Goal: Task Accomplishment & Management: Manage account settings

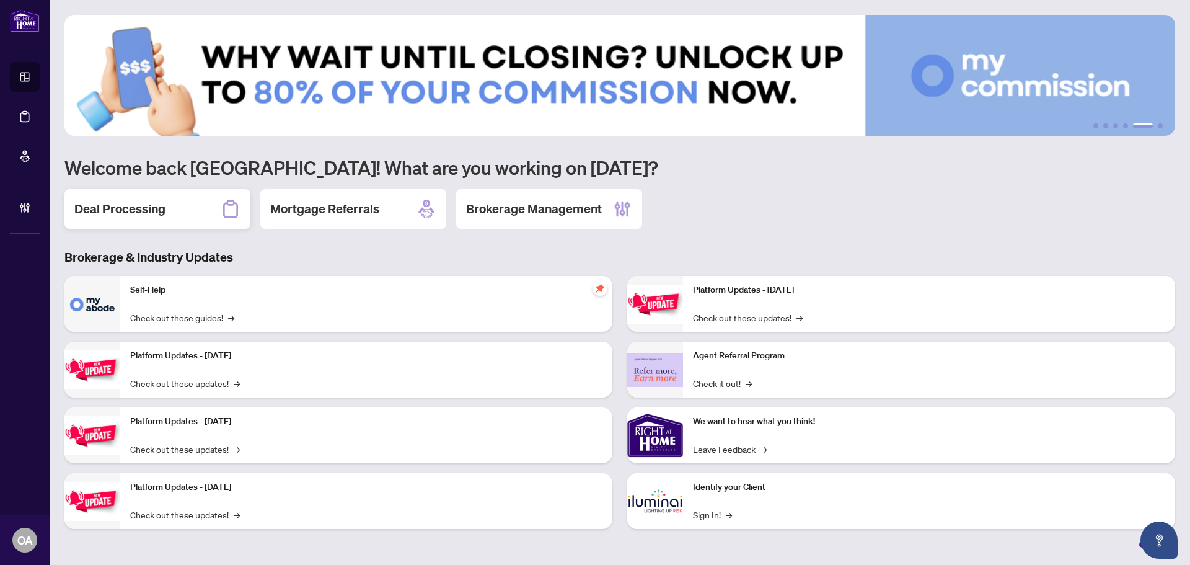
click at [116, 220] on div "Deal Processing" at bounding box center [157, 209] width 186 height 40
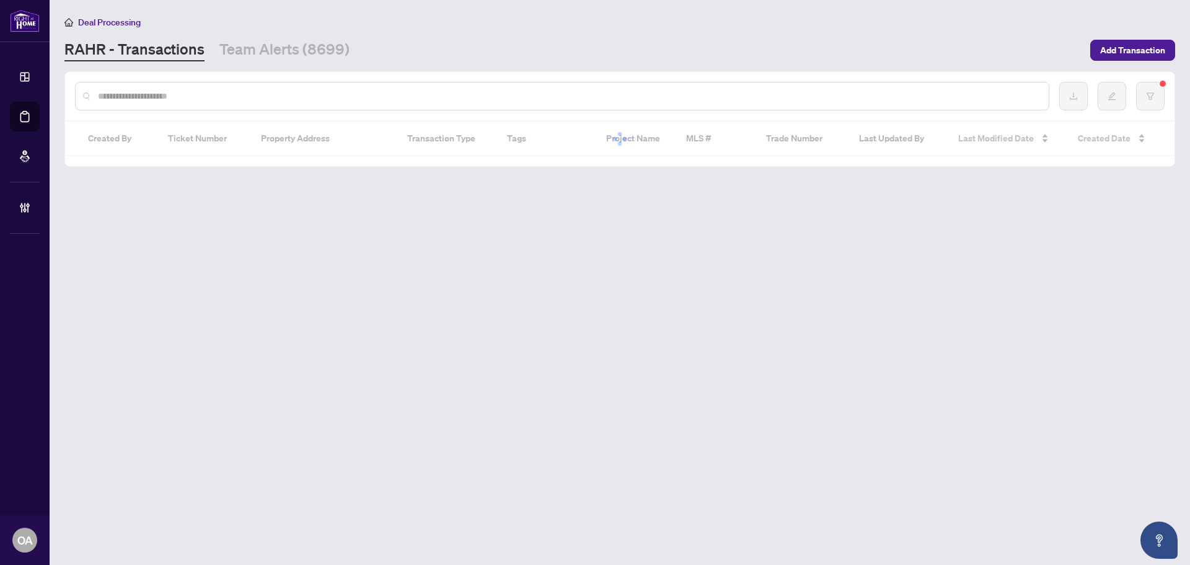
click at [133, 96] on input "text" at bounding box center [568, 96] width 941 height 14
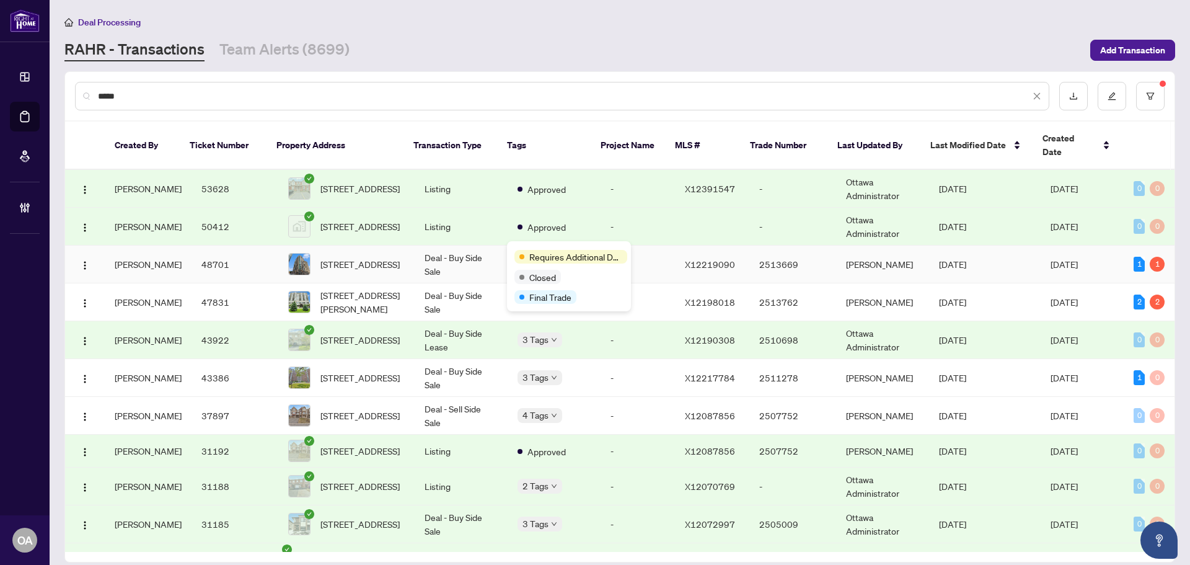
type input "*****"
click at [390, 257] on span "1211-234 RIDEAU St, Ottawa, Ontario K1N 0A9, Canada" at bounding box center [359, 264] width 79 height 14
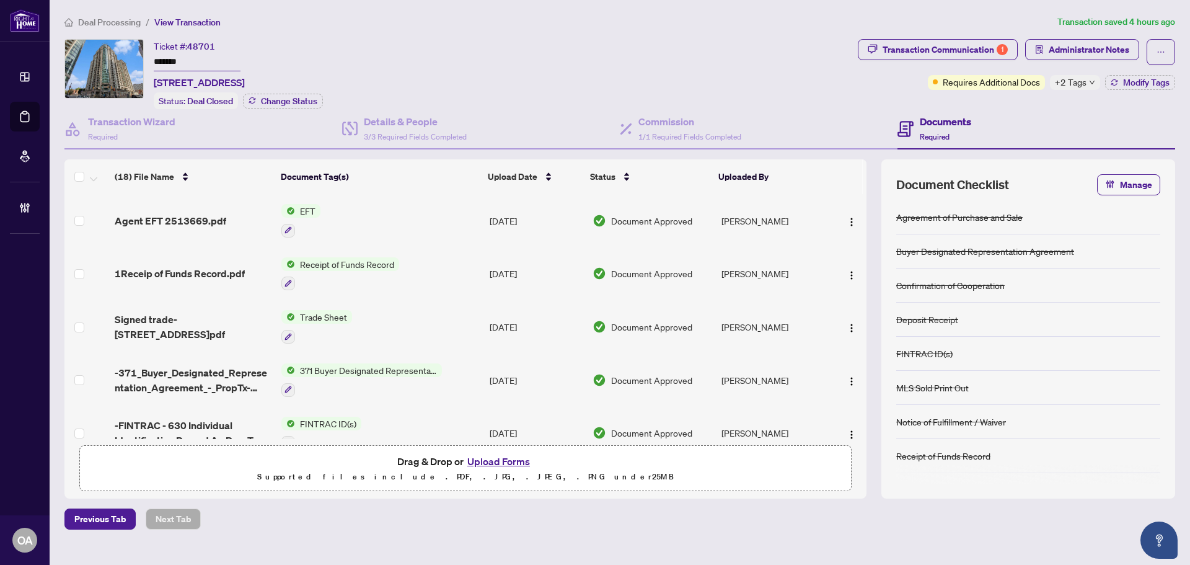
click at [209, 223] on span "Agent EFT 2513669.pdf" at bounding box center [171, 220] width 112 height 15
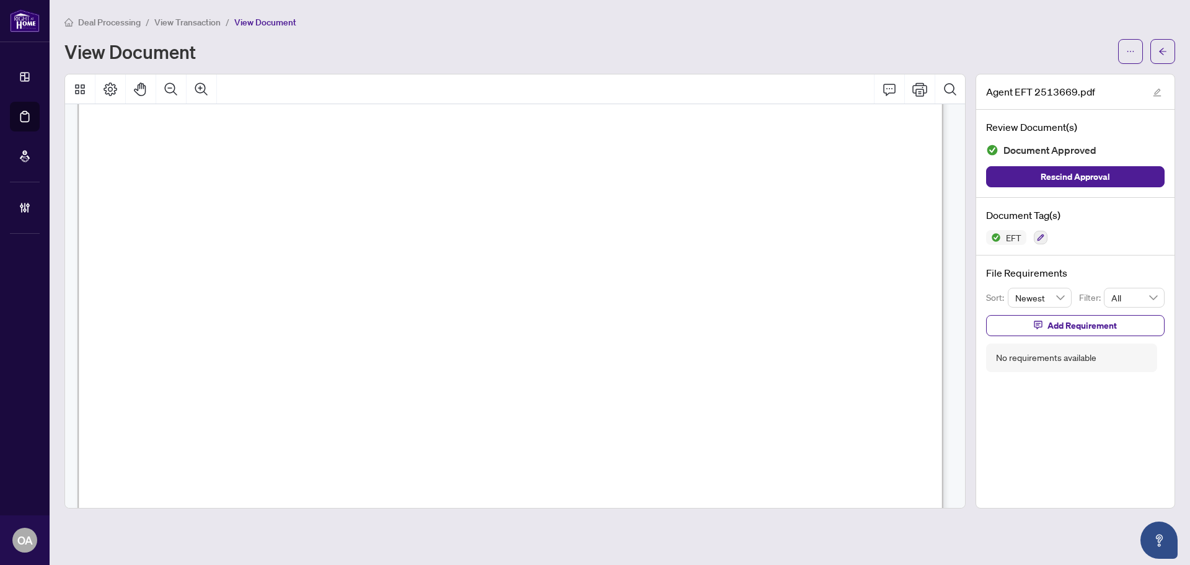
scroll to position [246, 0]
click at [1158, 54] on button "button" at bounding box center [1162, 51] width 25 height 25
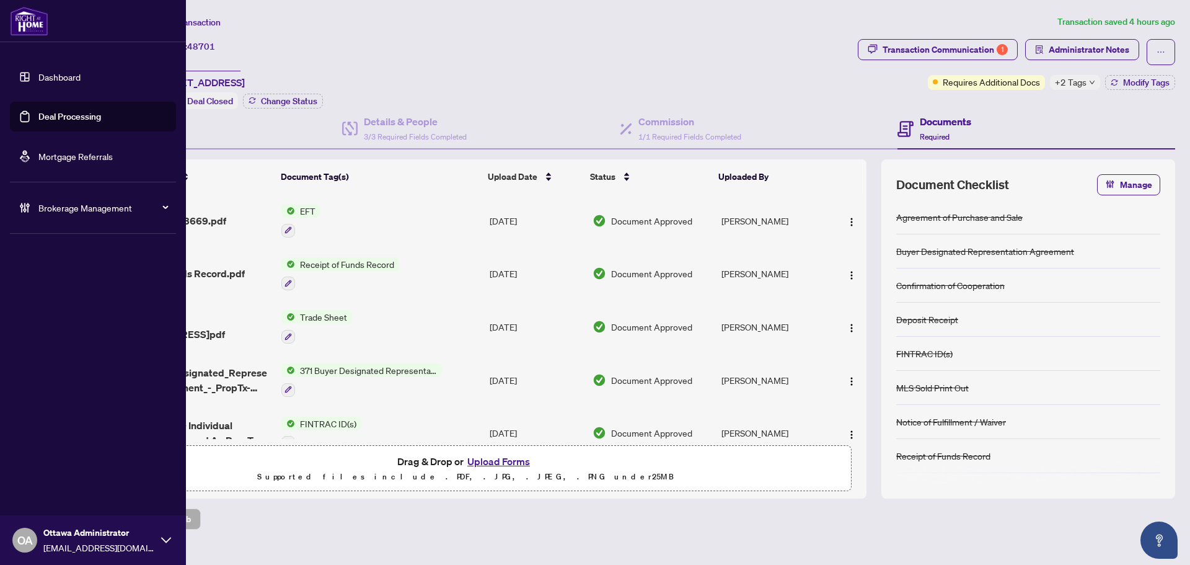
click at [41, 196] on div "Brokerage Management" at bounding box center [93, 208] width 166 height 30
click at [70, 291] on link "Manage Agents" at bounding box center [56, 296] width 61 height 11
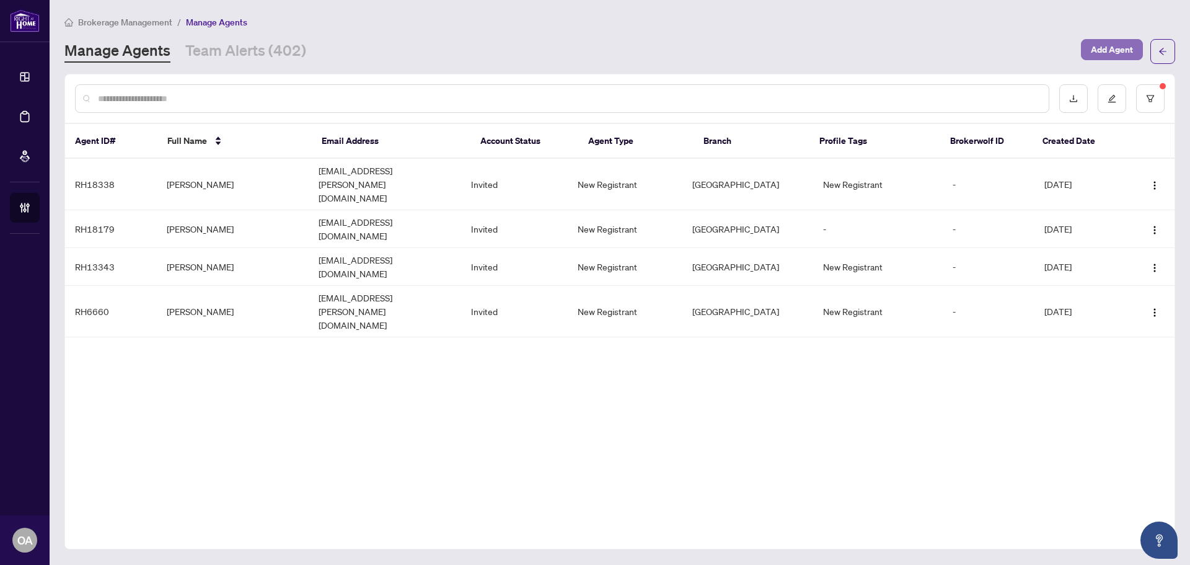
click at [1107, 43] on span "Add Agent" at bounding box center [1112, 50] width 42 height 20
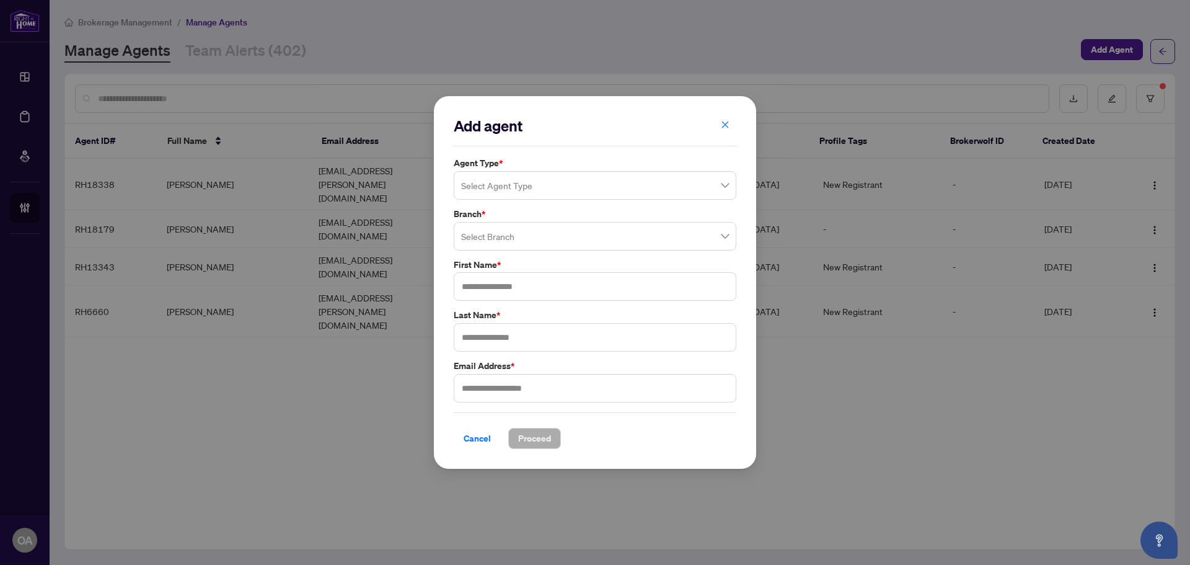
click at [510, 189] on input "search" at bounding box center [589, 187] width 257 height 27
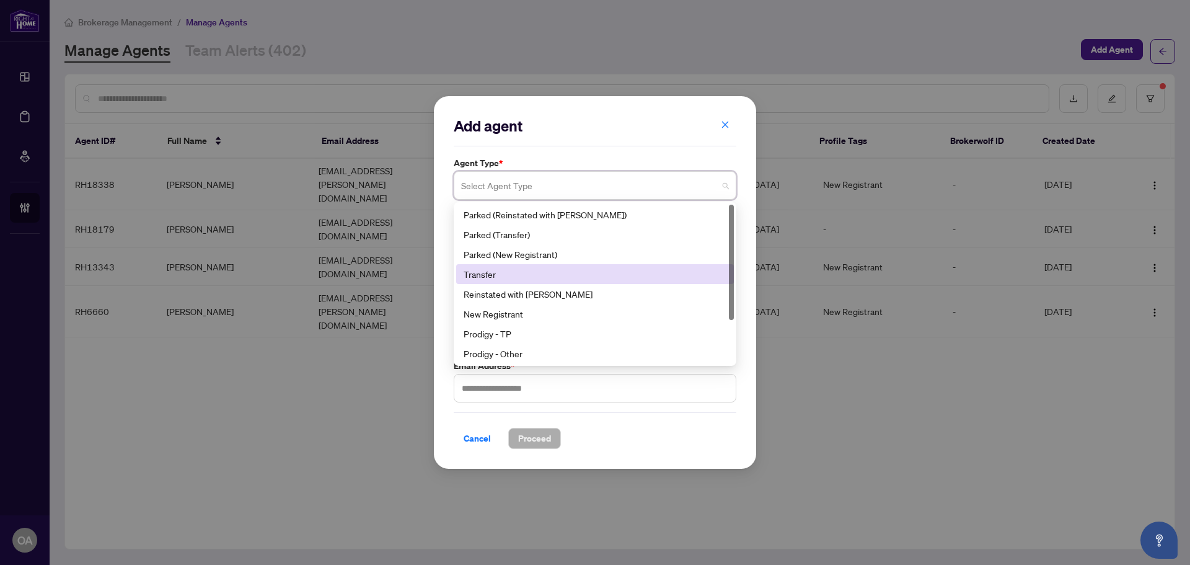
click at [507, 275] on div "Transfer" at bounding box center [595, 274] width 263 height 14
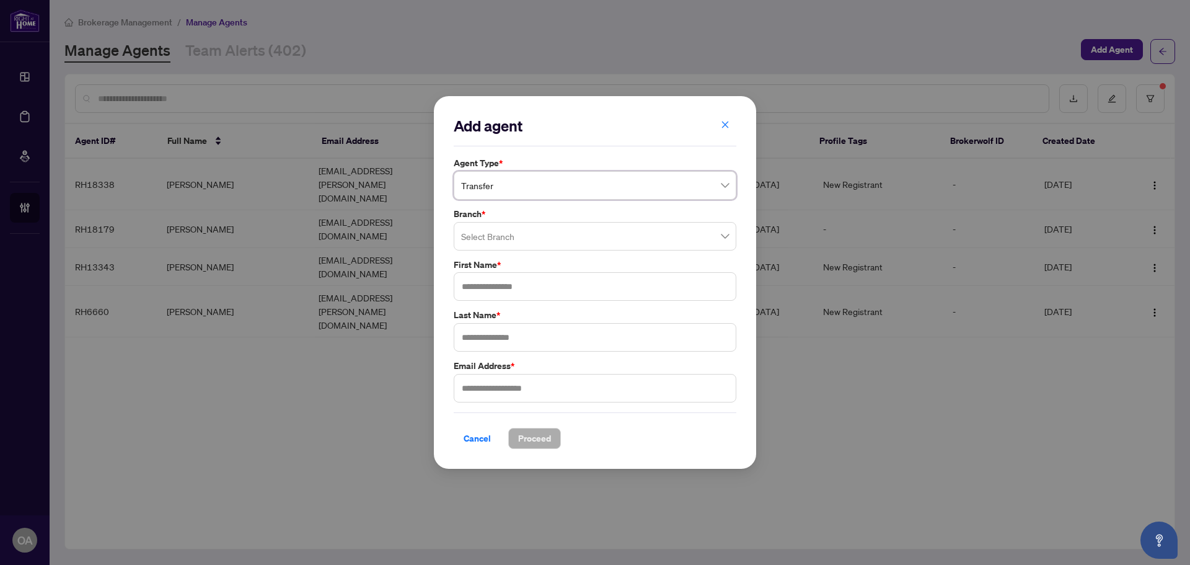
click at [518, 184] on span "Transfer" at bounding box center [595, 186] width 268 height 24
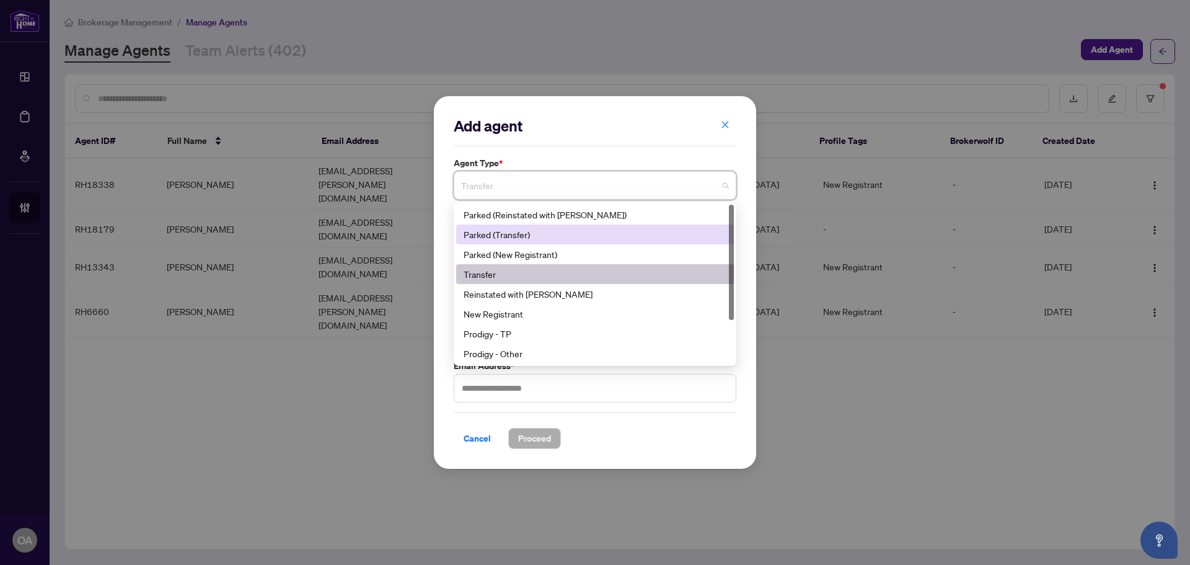
click at [523, 237] on div "Parked (Transfer)" at bounding box center [595, 234] width 263 height 14
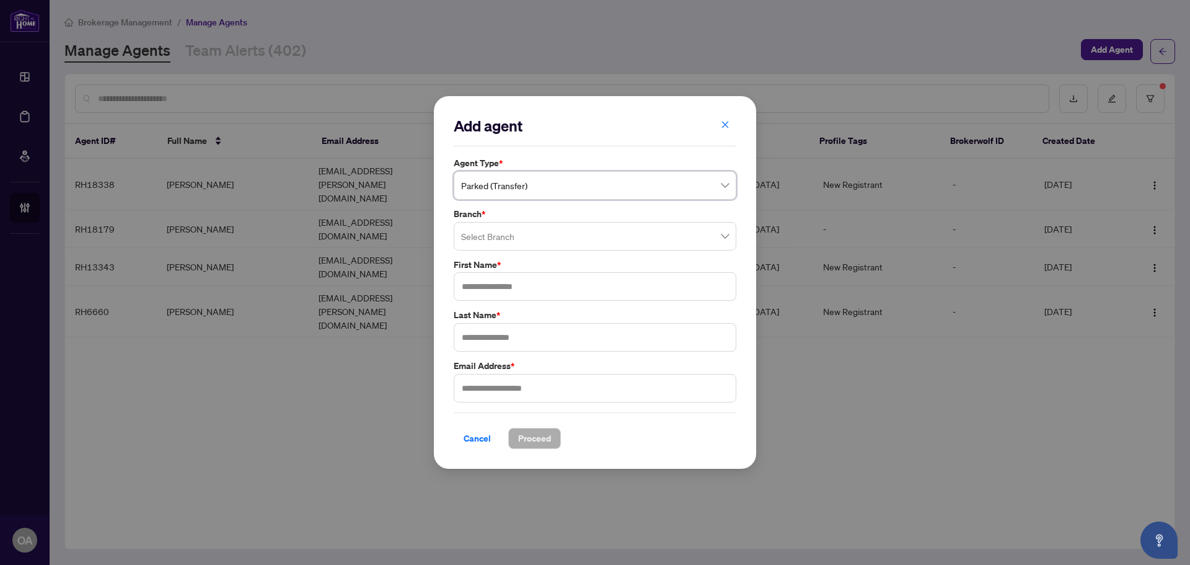
click at [503, 247] on input "search" at bounding box center [589, 237] width 257 height 27
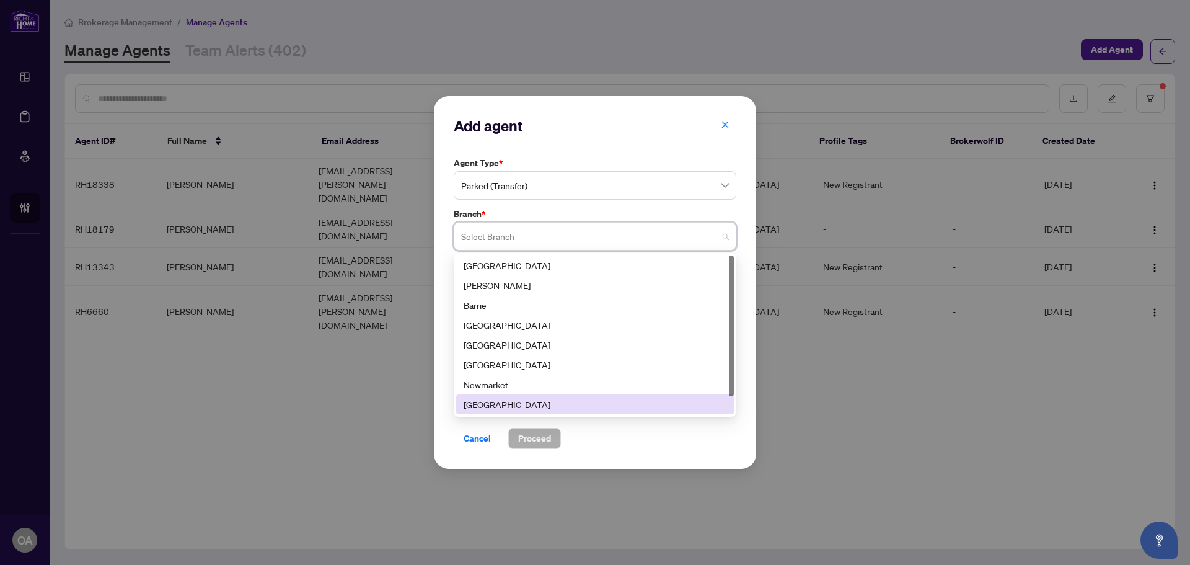
click at [500, 402] on div "[GEOGRAPHIC_DATA]" at bounding box center [595, 404] width 263 height 14
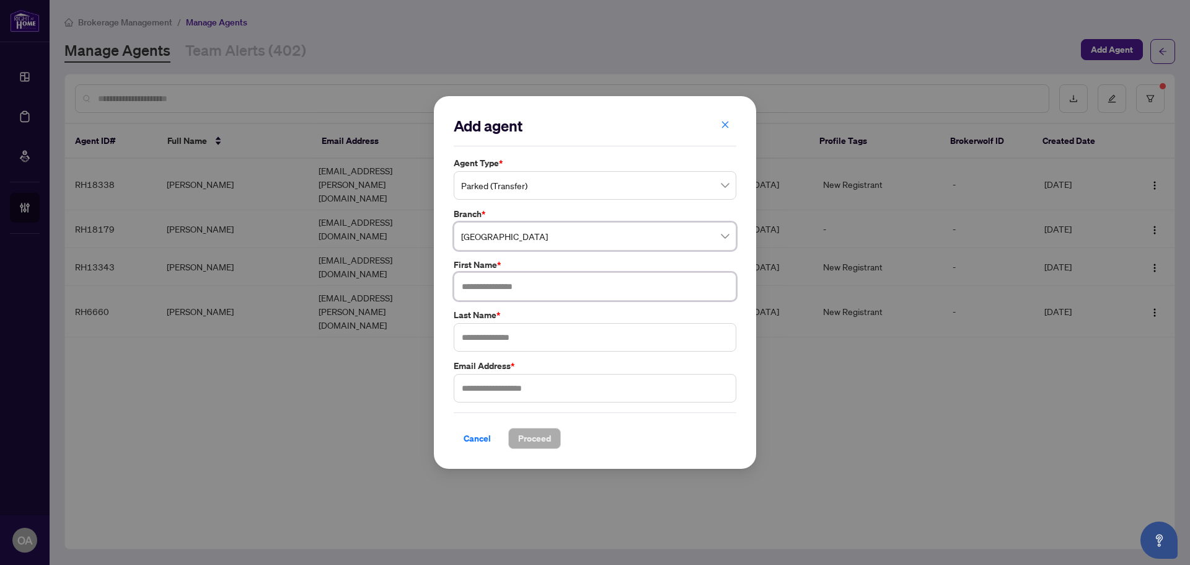
click at [487, 283] on input "text" at bounding box center [595, 286] width 283 height 29
type input "*****"
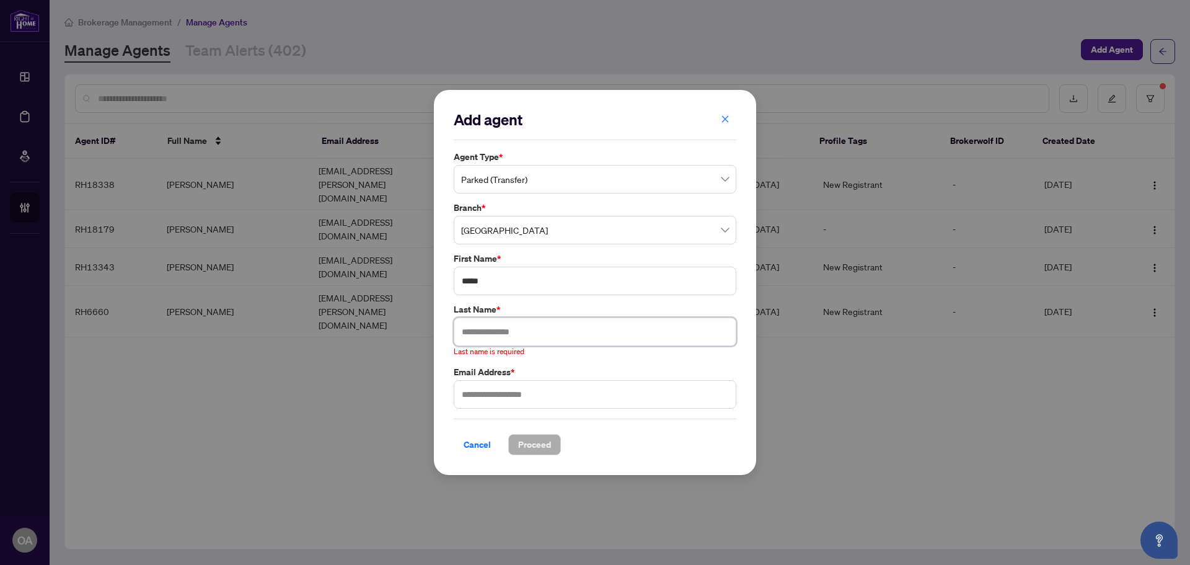
click at [528, 337] on input "text" at bounding box center [595, 331] width 283 height 29
type input "**********"
click at [529, 377] on input "text" at bounding box center [595, 382] width 283 height 29
paste input "**********"
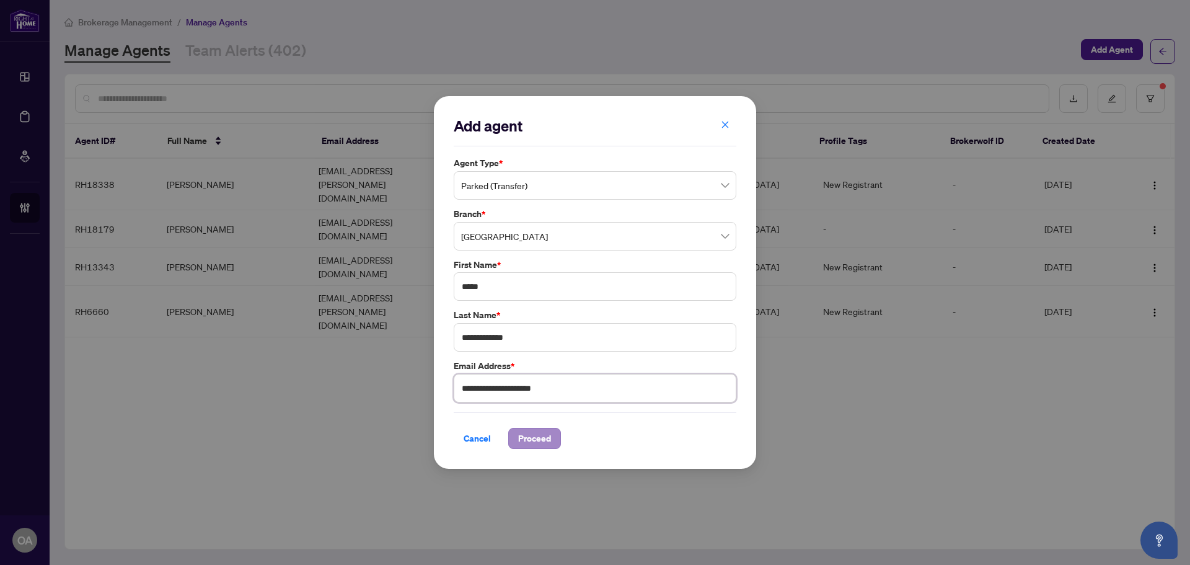
type input "**********"
click at [549, 444] on span "Proceed" at bounding box center [534, 438] width 33 height 20
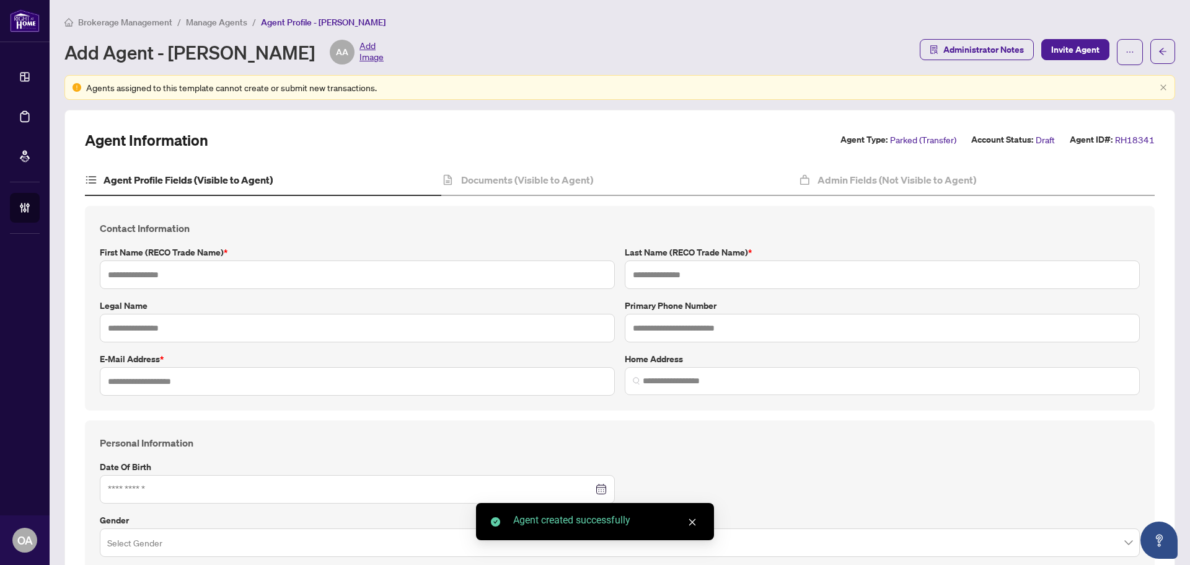
type input "*****"
type input "**********"
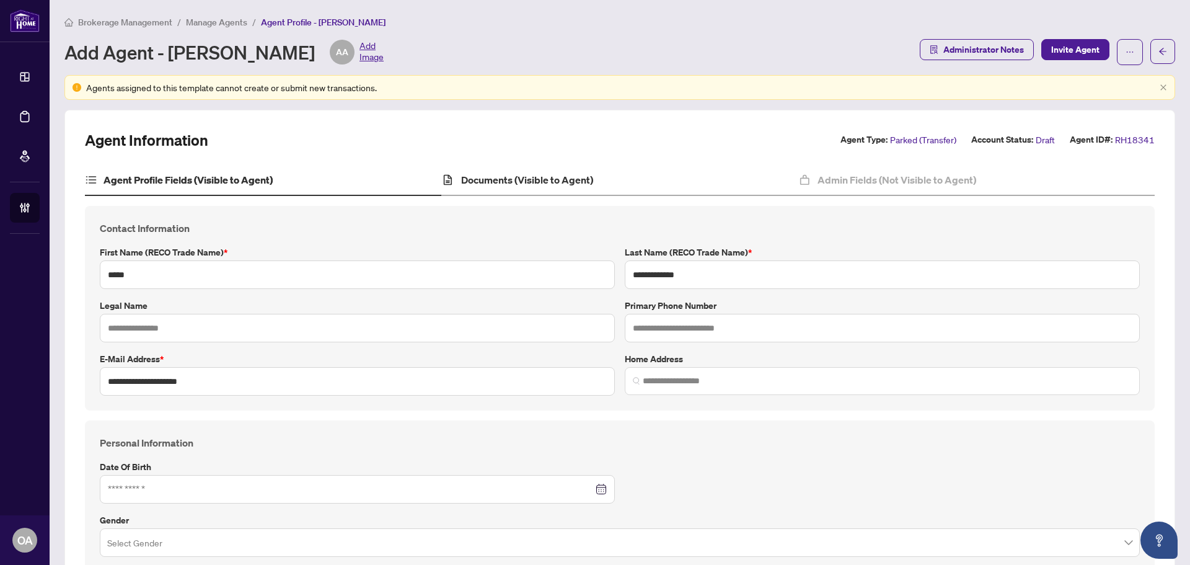
click at [509, 188] on div "Documents (Visible to Agent)" at bounding box center [619, 180] width 356 height 31
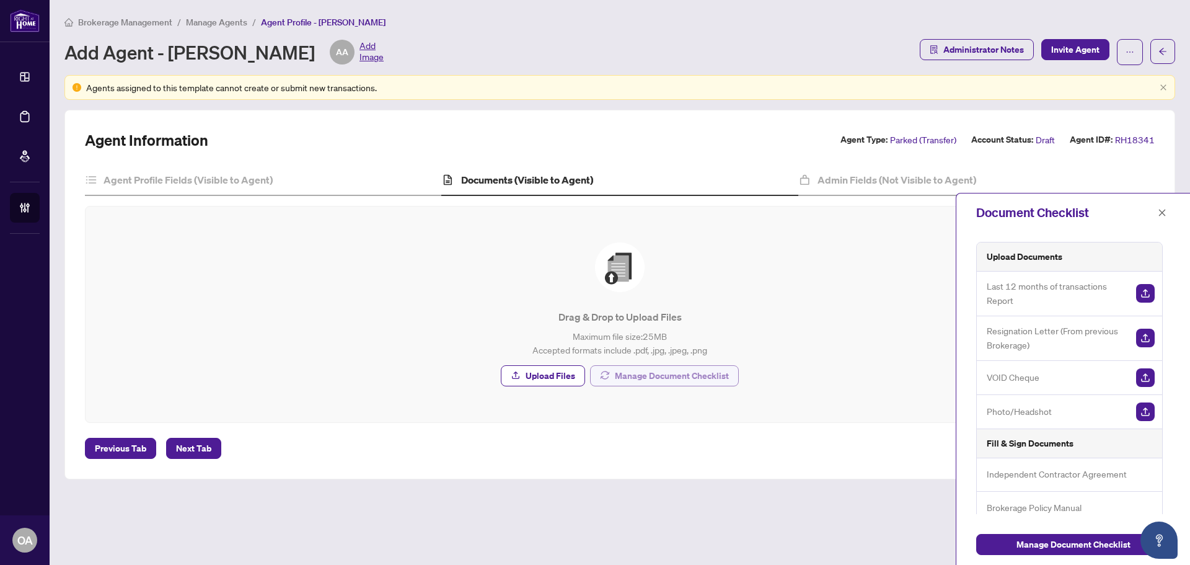
click at [642, 382] on span "Manage Document Checklist" at bounding box center [672, 376] width 114 height 20
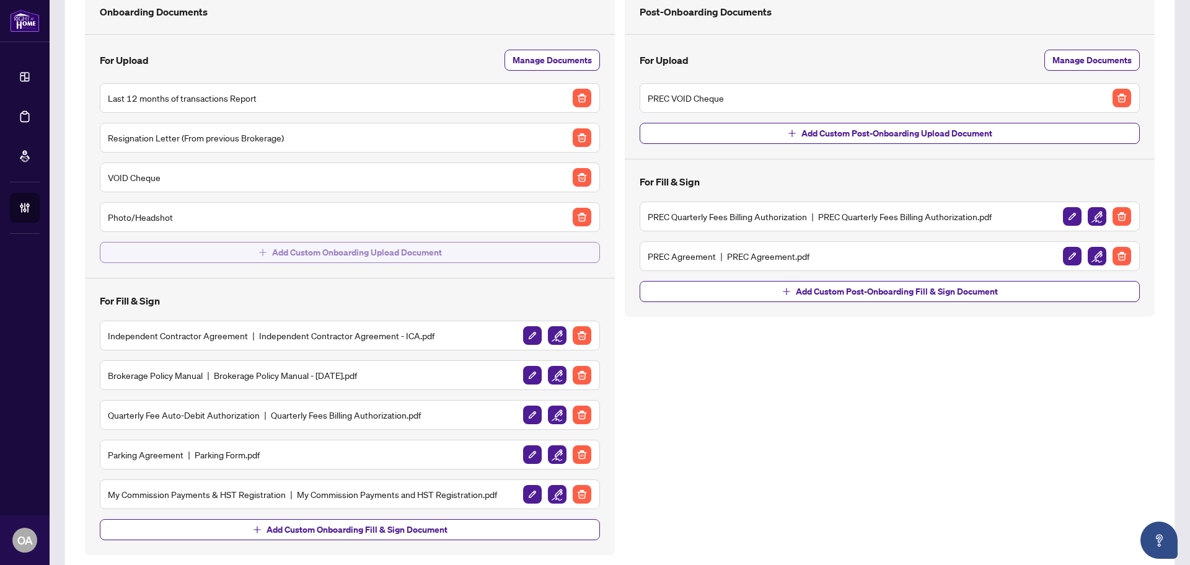
scroll to position [124, 0]
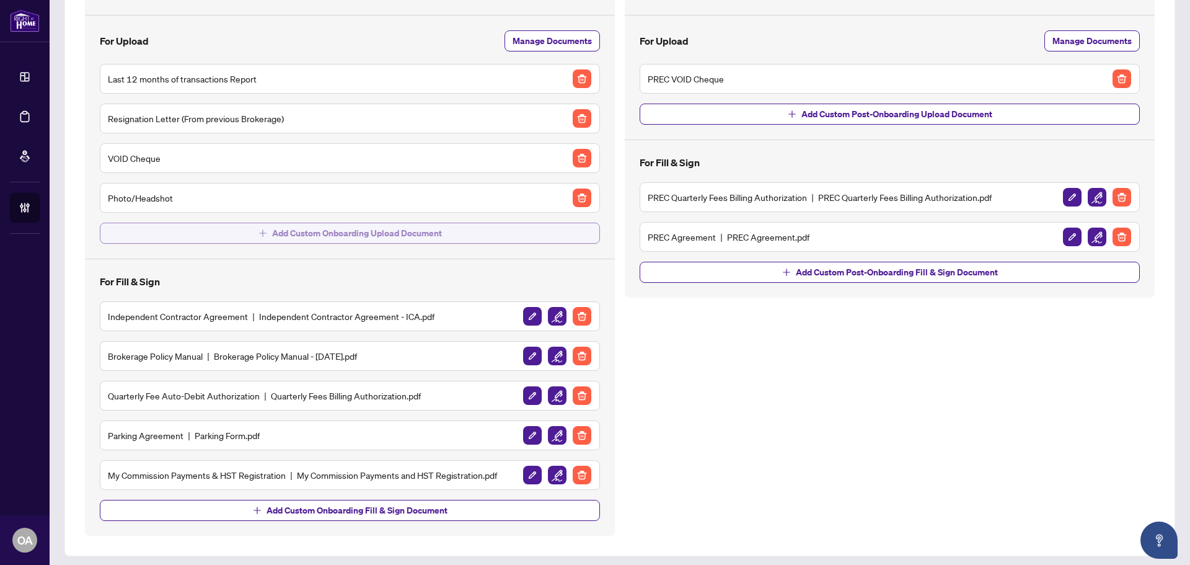
click at [409, 240] on span "Add Custom Onboarding Upload Document" at bounding box center [357, 233] width 170 height 20
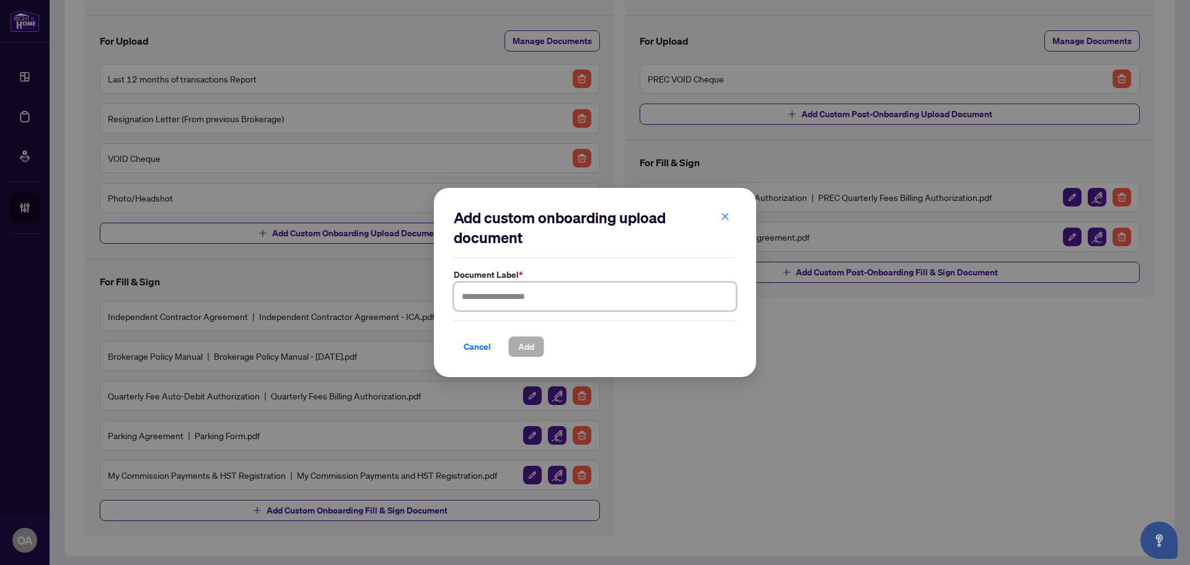
click at [526, 296] on input "text" at bounding box center [595, 296] width 283 height 29
type input "**********"
click at [526, 336] on button "Add" at bounding box center [526, 346] width 36 height 21
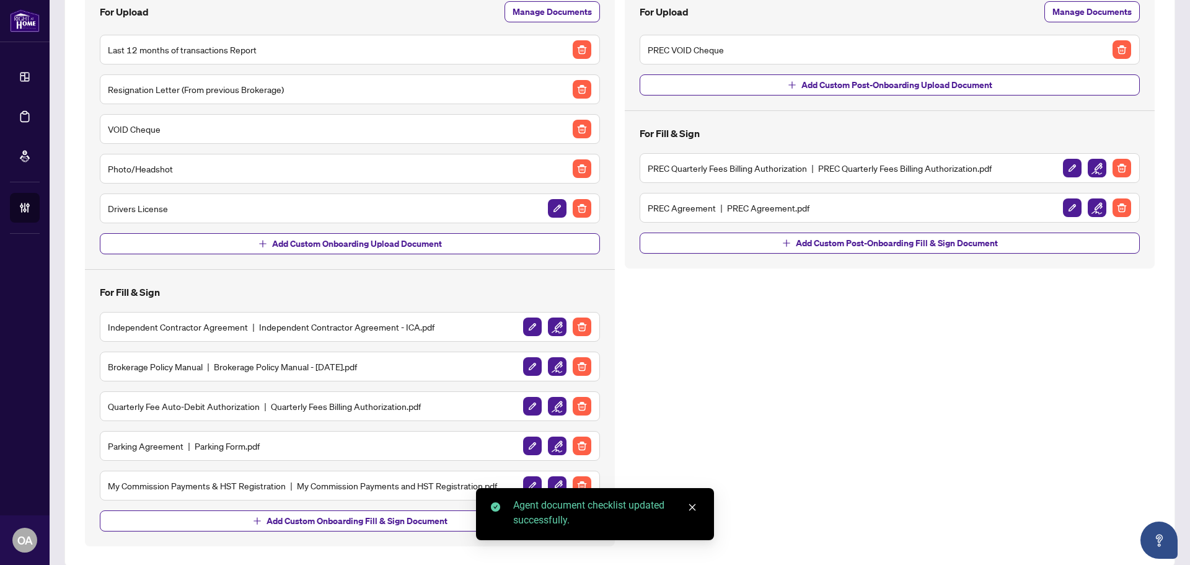
scroll to position [169, 0]
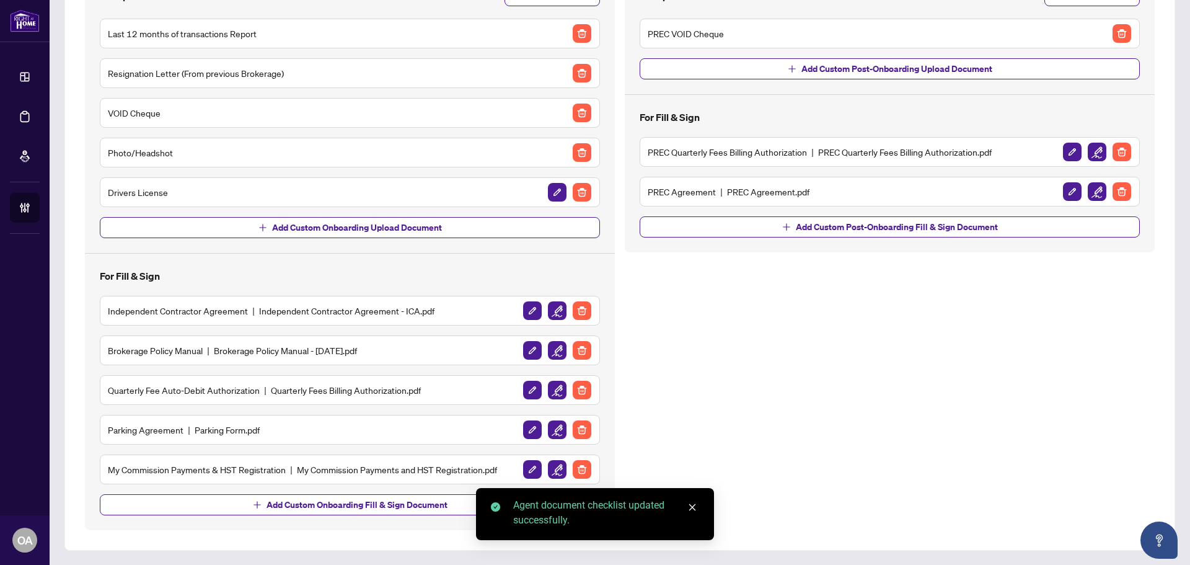
click at [580, 431] on img "button" at bounding box center [582, 429] width 19 height 19
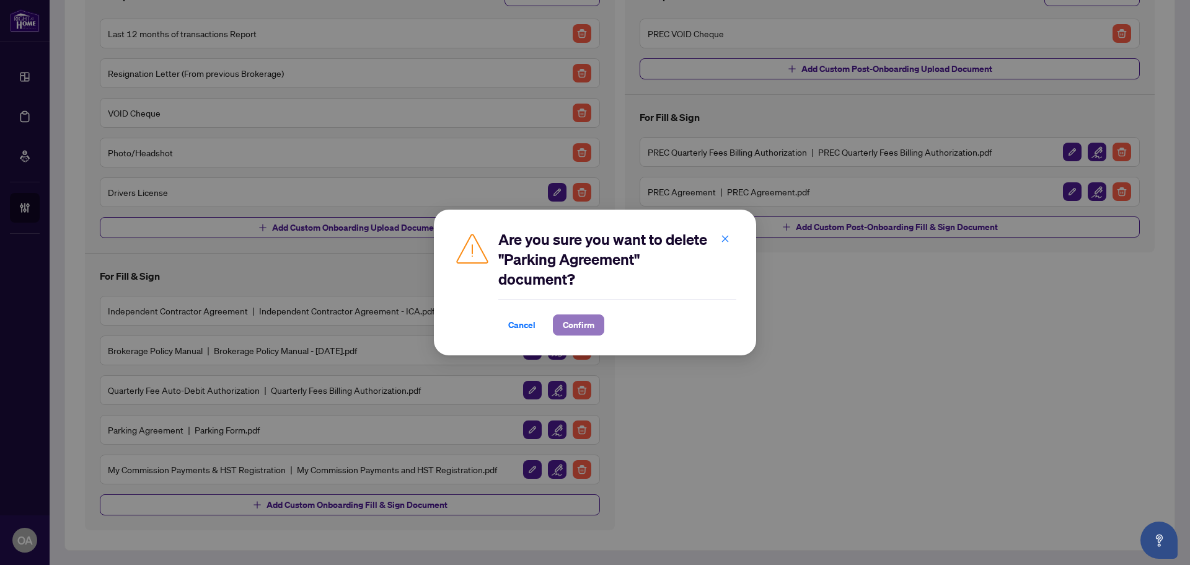
click at [592, 322] on span "Confirm" at bounding box center [579, 325] width 32 height 20
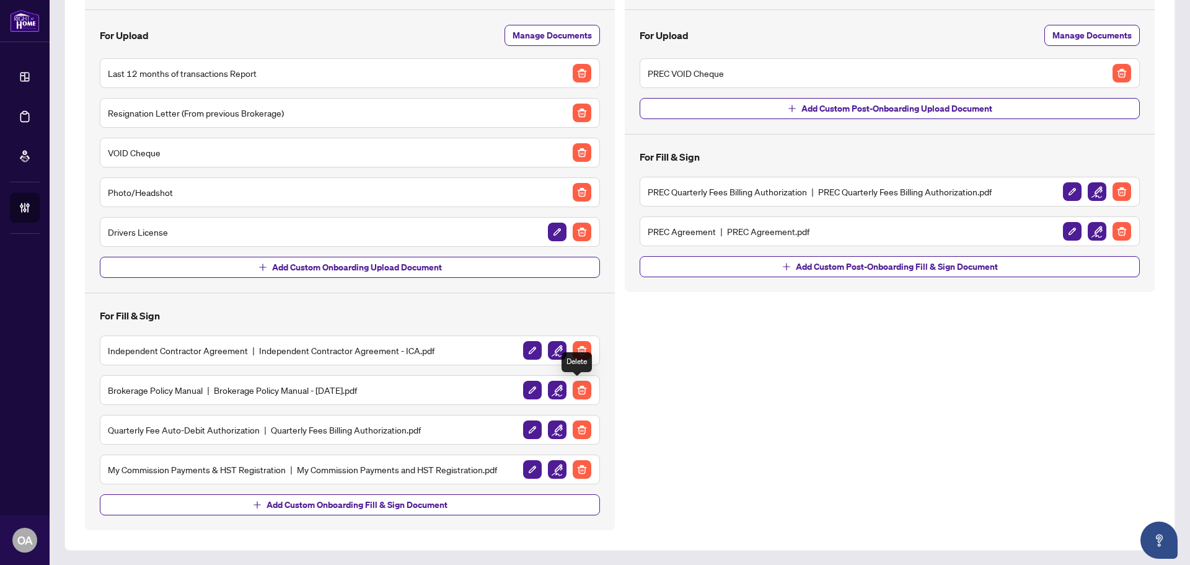
click at [580, 387] on img "button" at bounding box center [582, 390] width 19 height 19
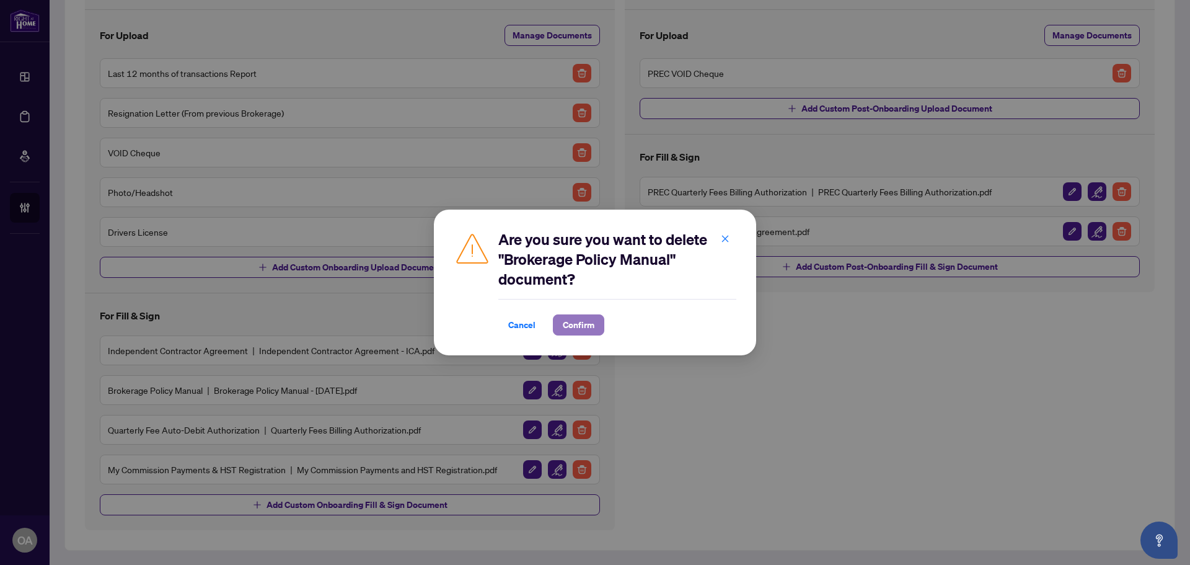
click at [593, 325] on span "Confirm" at bounding box center [579, 325] width 32 height 20
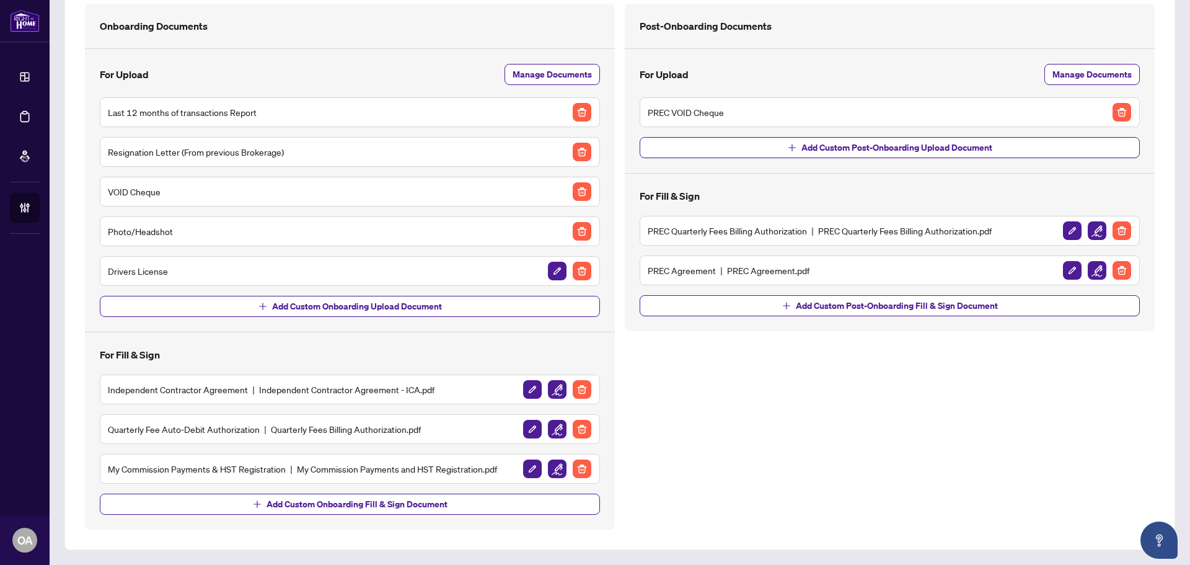
scroll to position [90, 0]
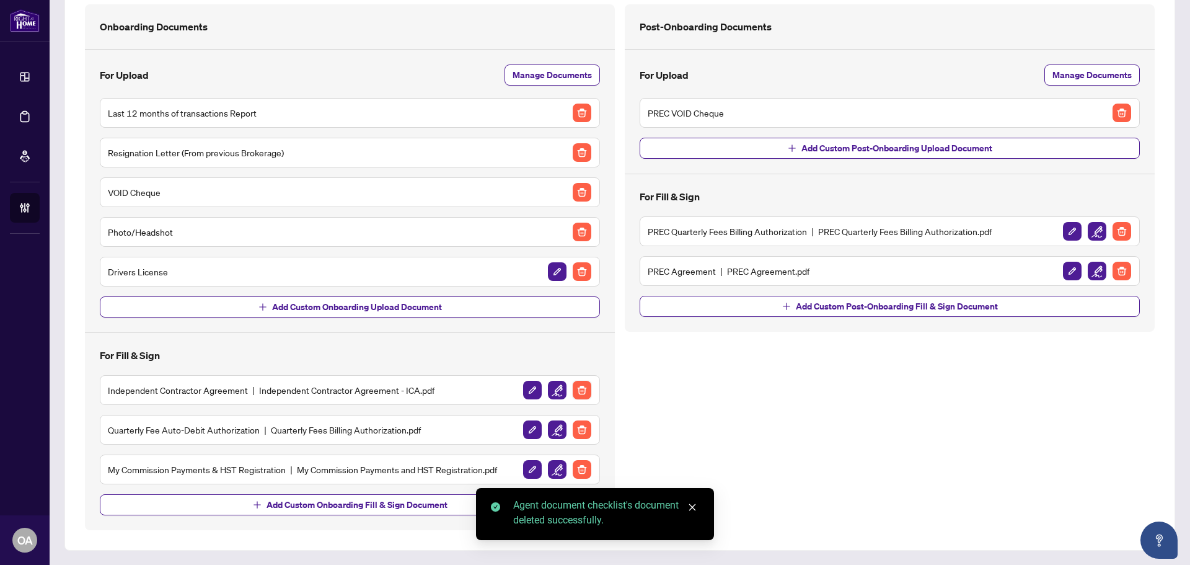
click at [582, 387] on img "button" at bounding box center [582, 390] width 19 height 19
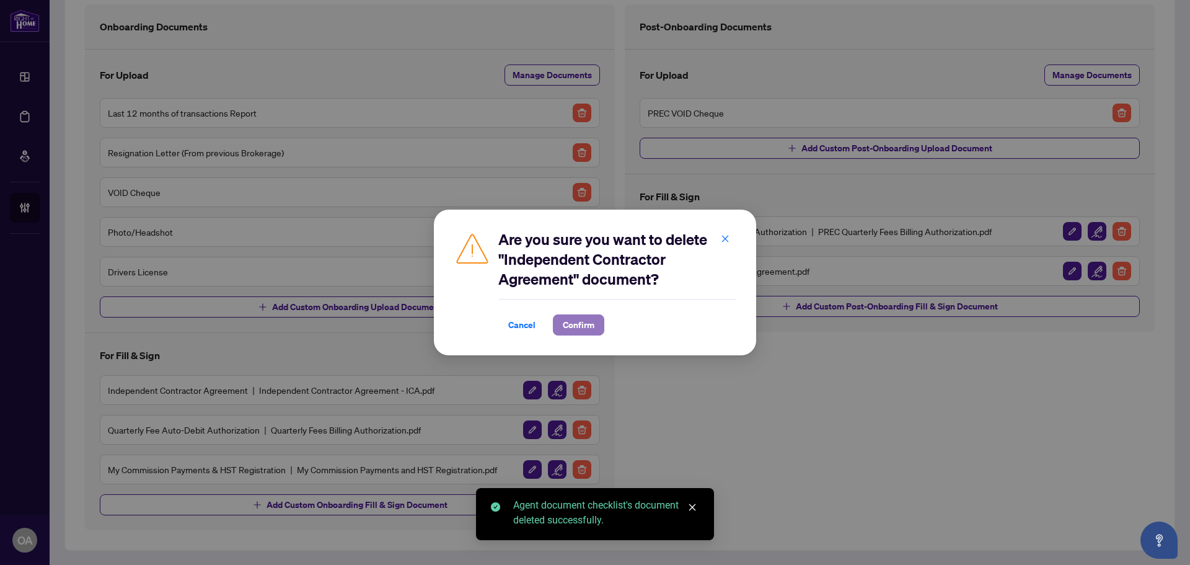
click at [585, 331] on span "Confirm" at bounding box center [579, 325] width 32 height 20
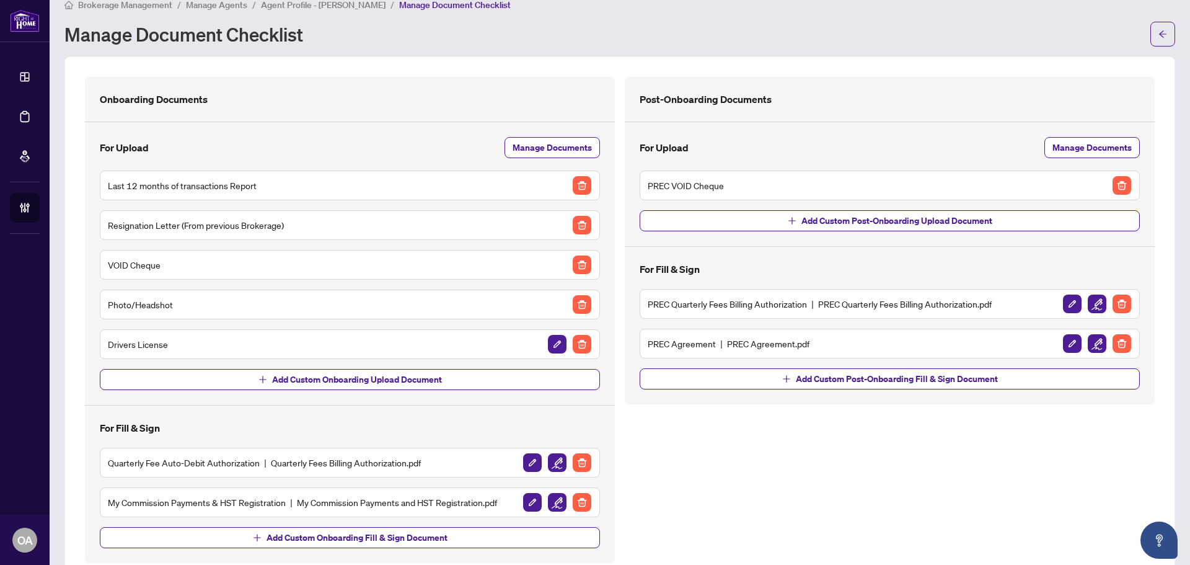
scroll to position [0, 0]
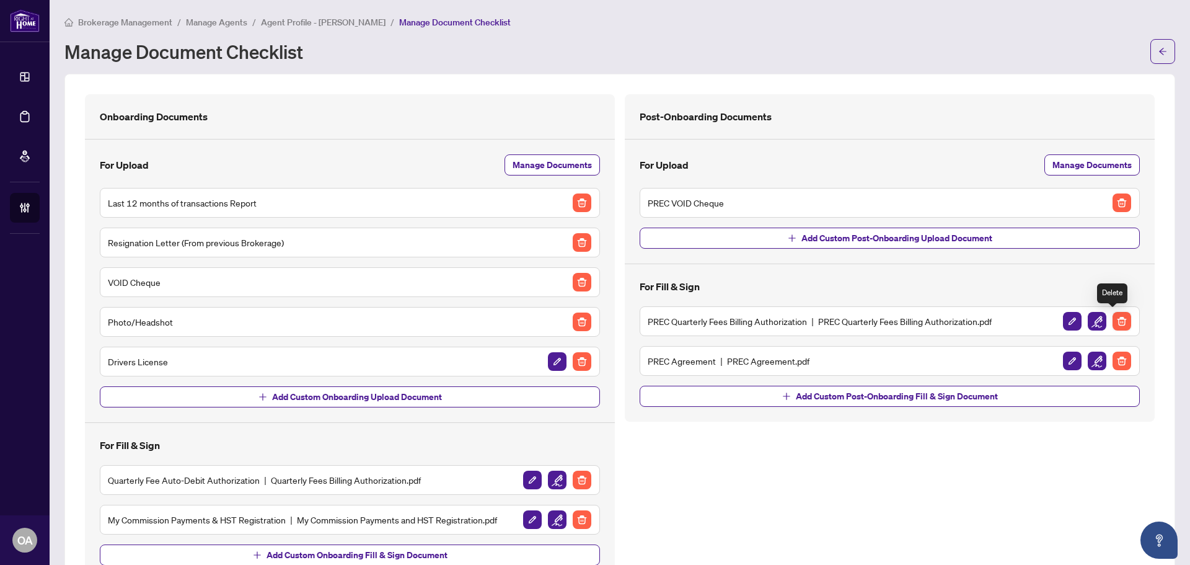
click at [1121, 317] on img "button" at bounding box center [1122, 321] width 19 height 19
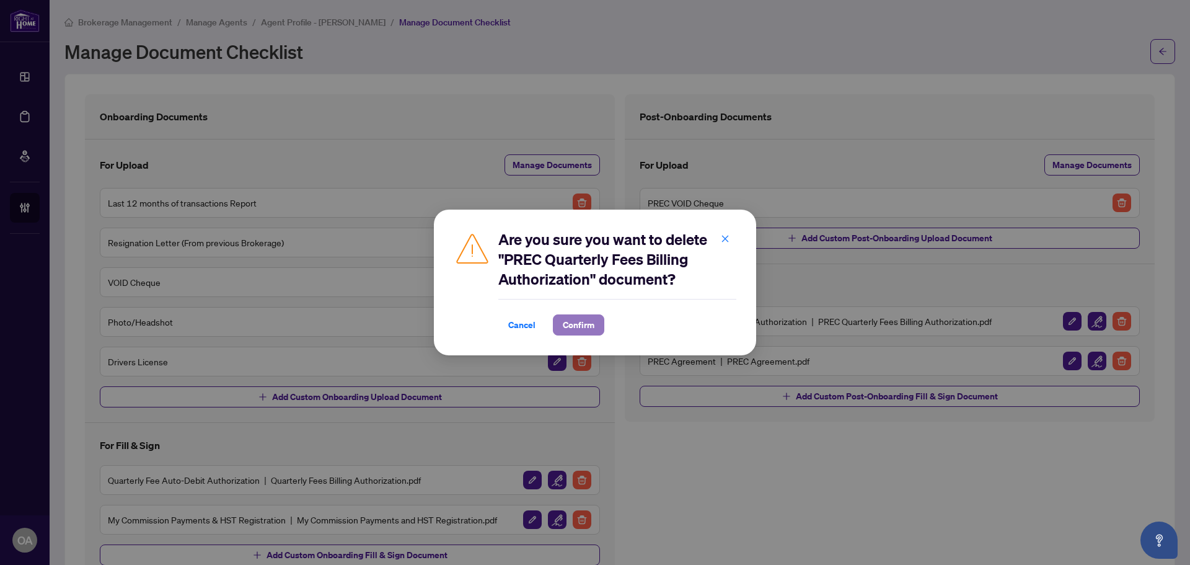
click at [594, 326] on button "Confirm" at bounding box center [578, 324] width 51 height 21
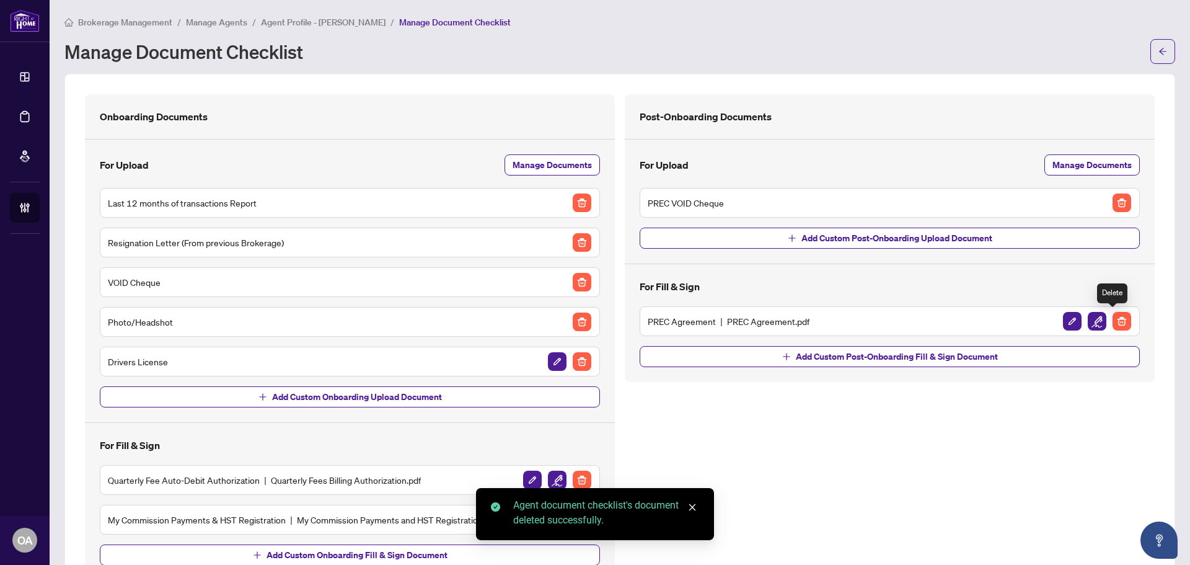
click at [1119, 315] on img "button" at bounding box center [1122, 321] width 19 height 19
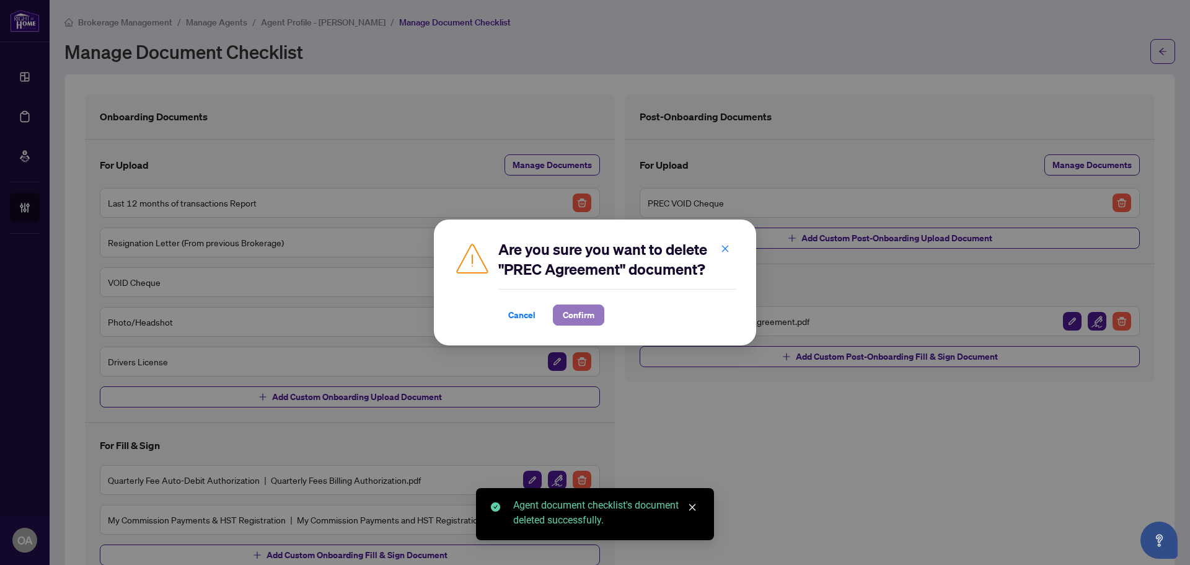
click at [581, 314] on span "Confirm" at bounding box center [579, 315] width 32 height 20
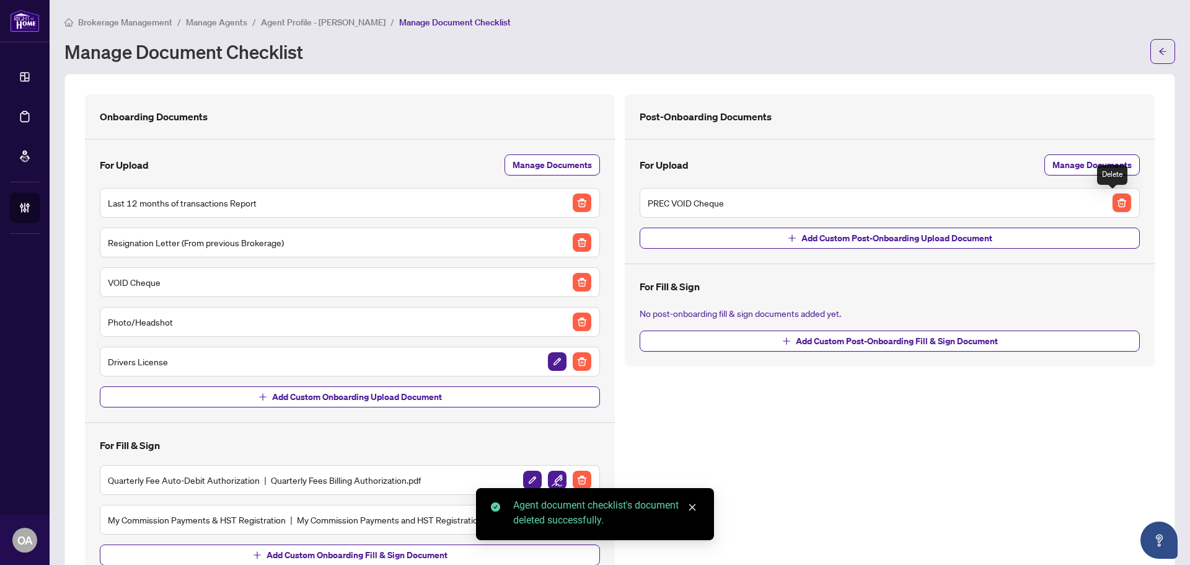
click at [1115, 205] on img "button" at bounding box center [1122, 202] width 19 height 19
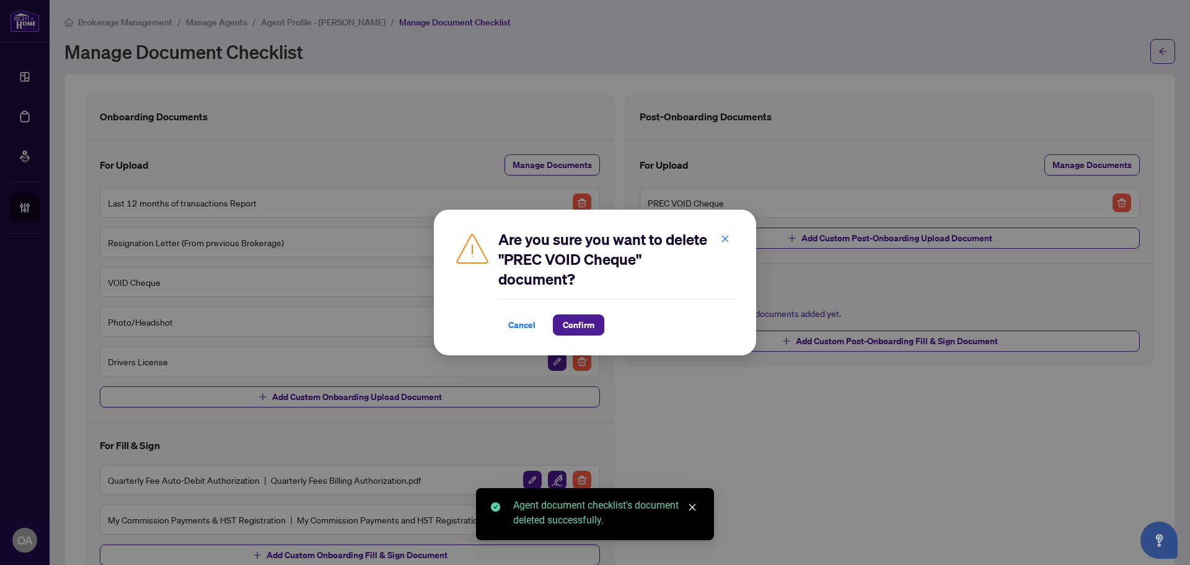
drag, startPoint x: 593, startPoint y: 324, endPoint x: 654, endPoint y: 325, distance: 60.7
click at [593, 325] on span "Confirm" at bounding box center [579, 325] width 32 height 20
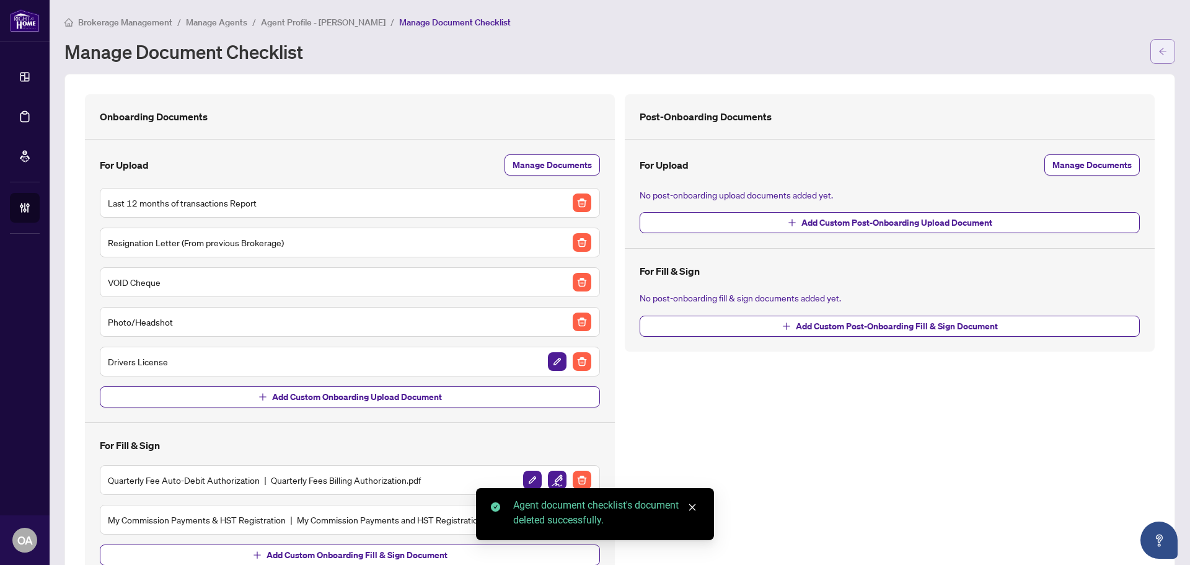
click at [1162, 50] on button "button" at bounding box center [1162, 51] width 25 height 25
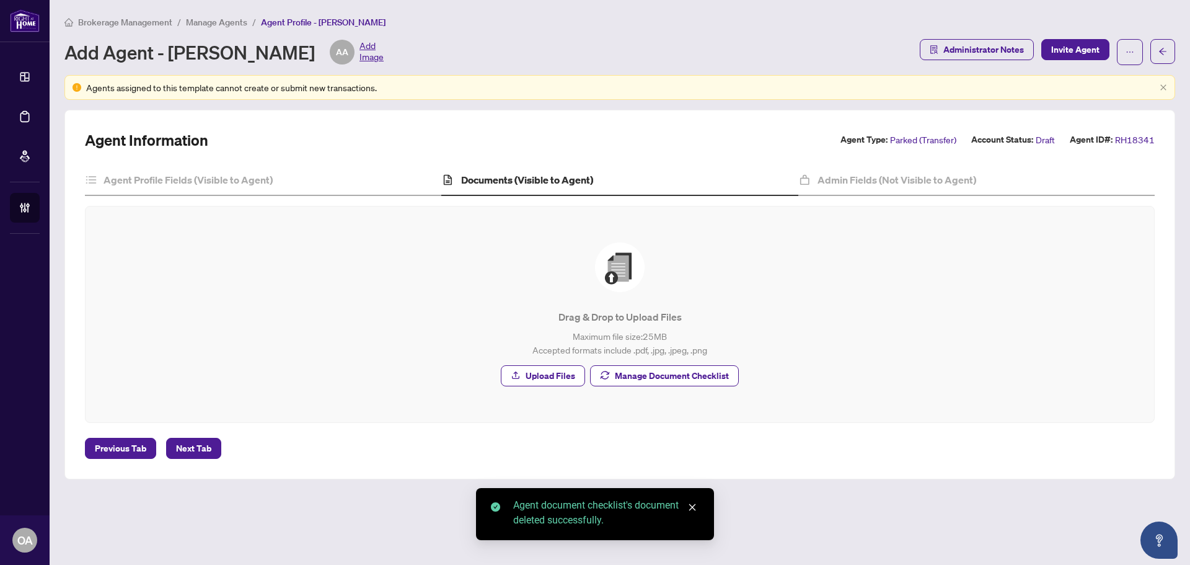
click at [876, 201] on div "Agent Profile Fields (Visible to Agent) Documents (Visible to Agent) Admin Fiel…" at bounding box center [620, 294] width 1070 height 258
click at [889, 179] on h4 "Admin Fields (Not Visible to Agent)" at bounding box center [897, 179] width 159 height 15
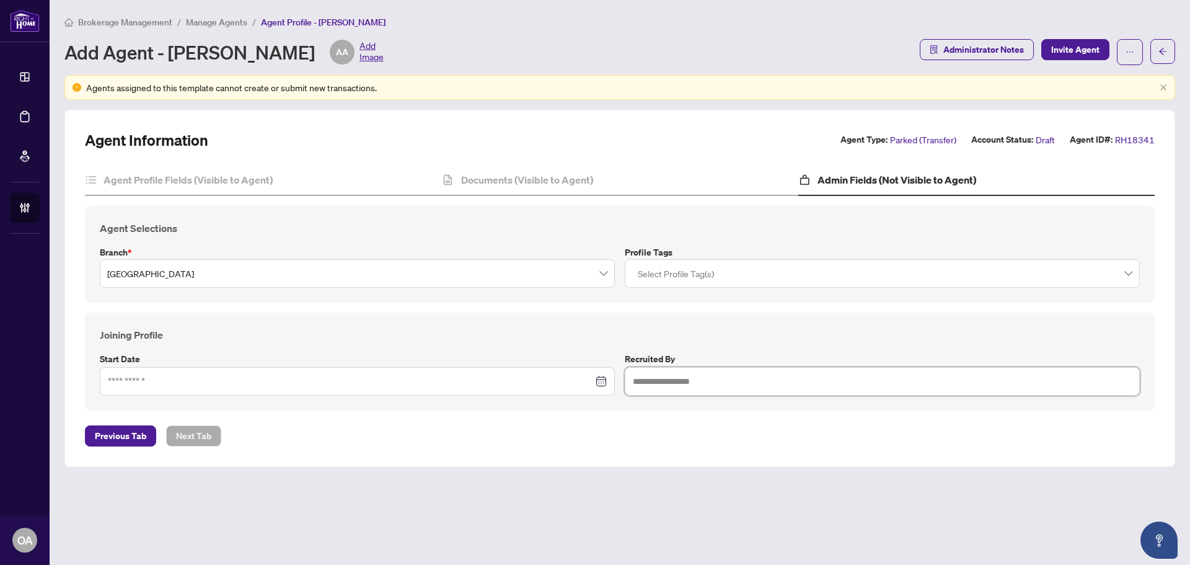
click at [697, 278] on div at bounding box center [882, 273] width 499 height 22
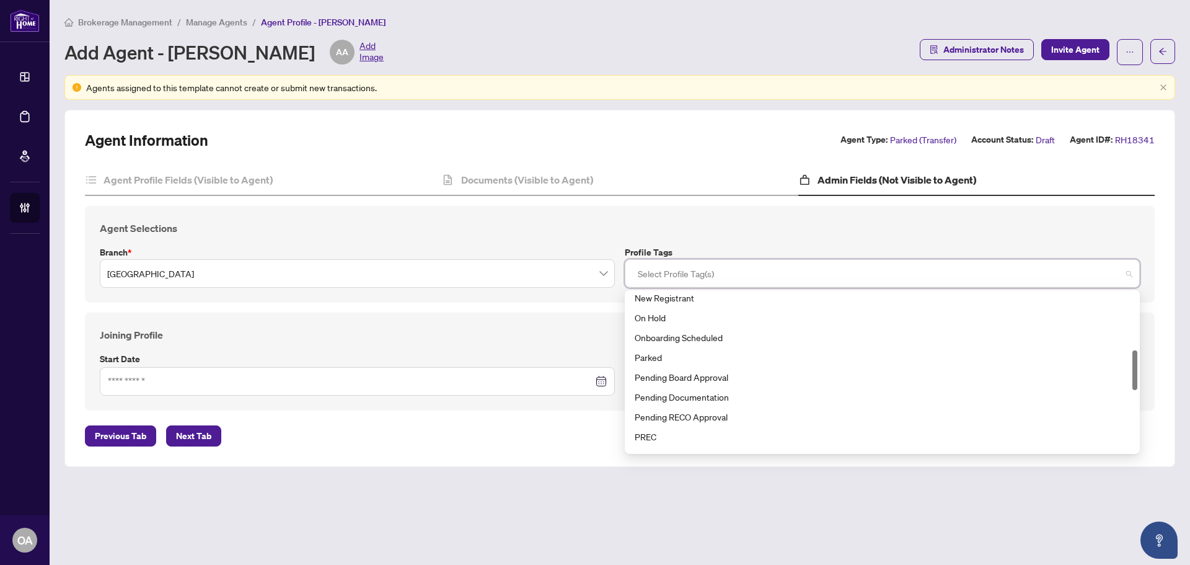
drag, startPoint x: 1136, startPoint y: 392, endPoint x: 1125, endPoint y: 362, distance: 32.1
click at [1125, 362] on div "New Registrant On Hold Onboarding Scheduled Parked Pending Board Approval Pendi…" at bounding box center [882, 372] width 510 height 159
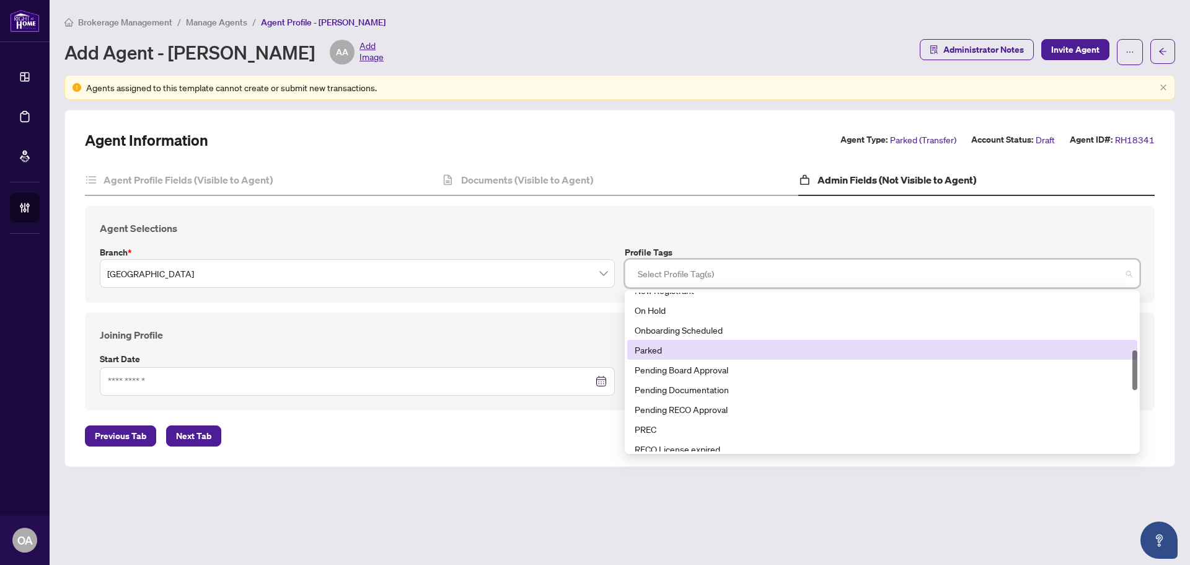
click at [666, 350] on div "Parked" at bounding box center [882, 350] width 495 height 14
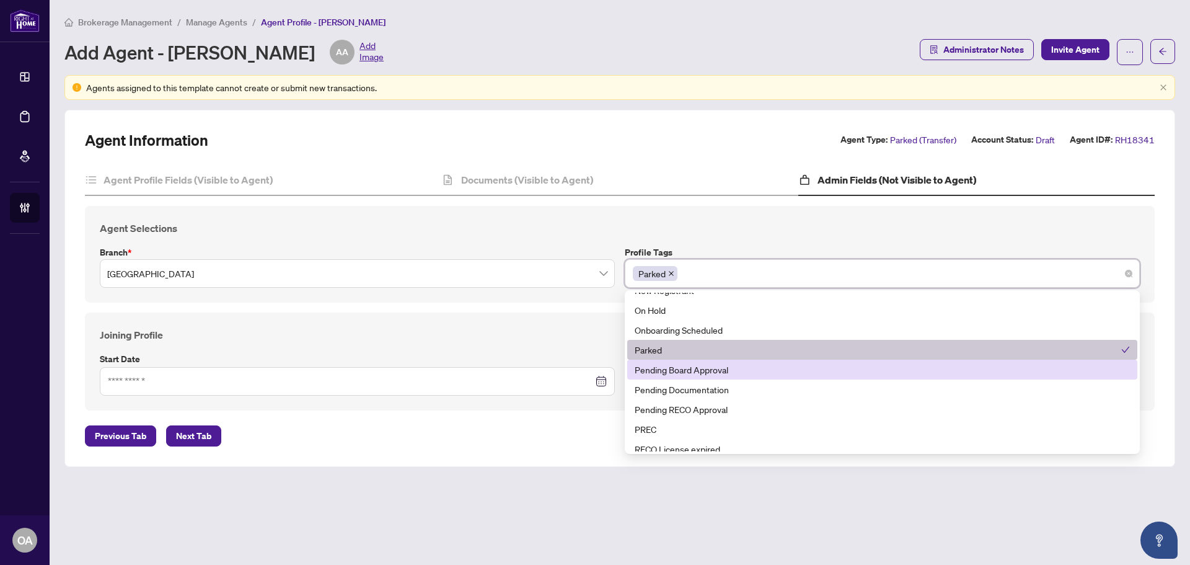
drag, startPoint x: 1134, startPoint y: 359, endPoint x: 1133, endPoint y: 372, distance: 12.4
click at [1133, 372] on div "Pending Board Approval" at bounding box center [882, 369] width 510 height 20
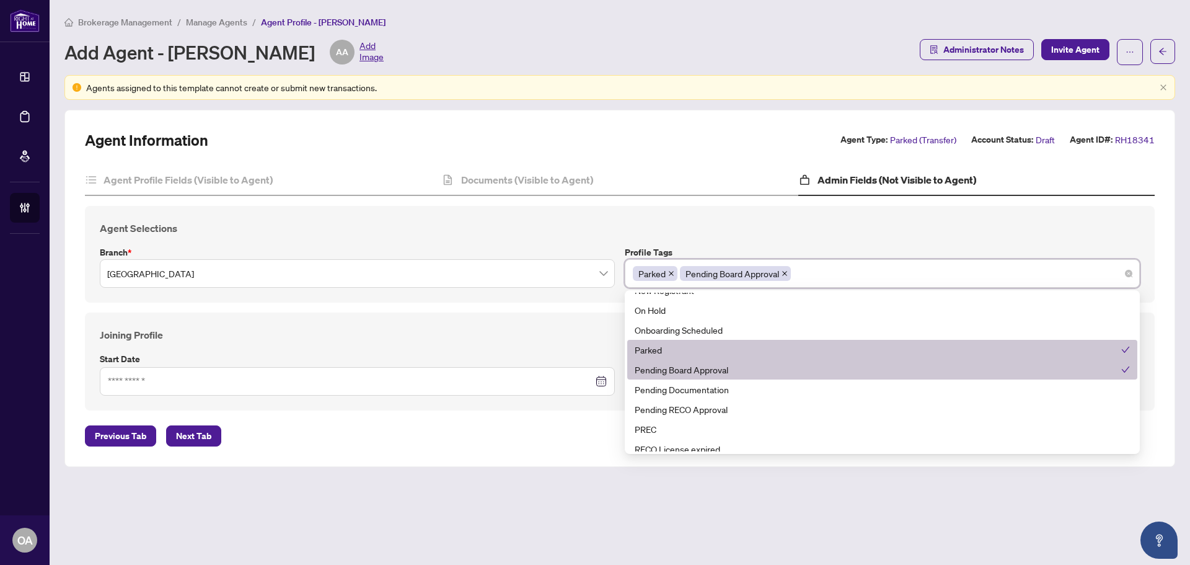
click at [1088, 363] on div "Pending Board Approval" at bounding box center [878, 370] width 487 height 14
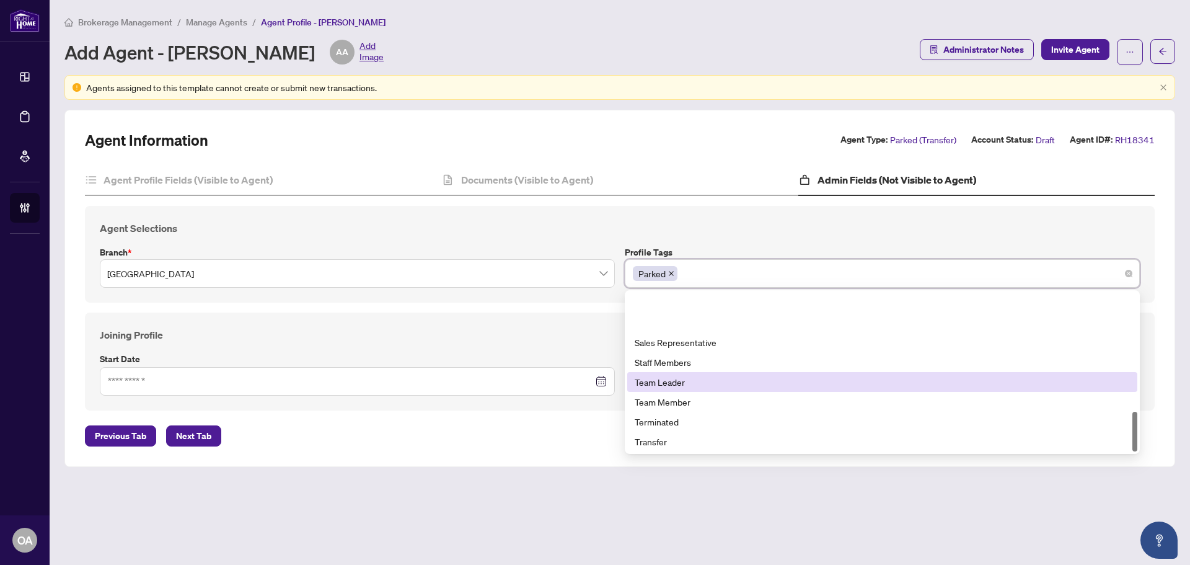
scroll to position [476, 0]
click at [680, 384] on div "Transfer" at bounding box center [882, 382] width 495 height 14
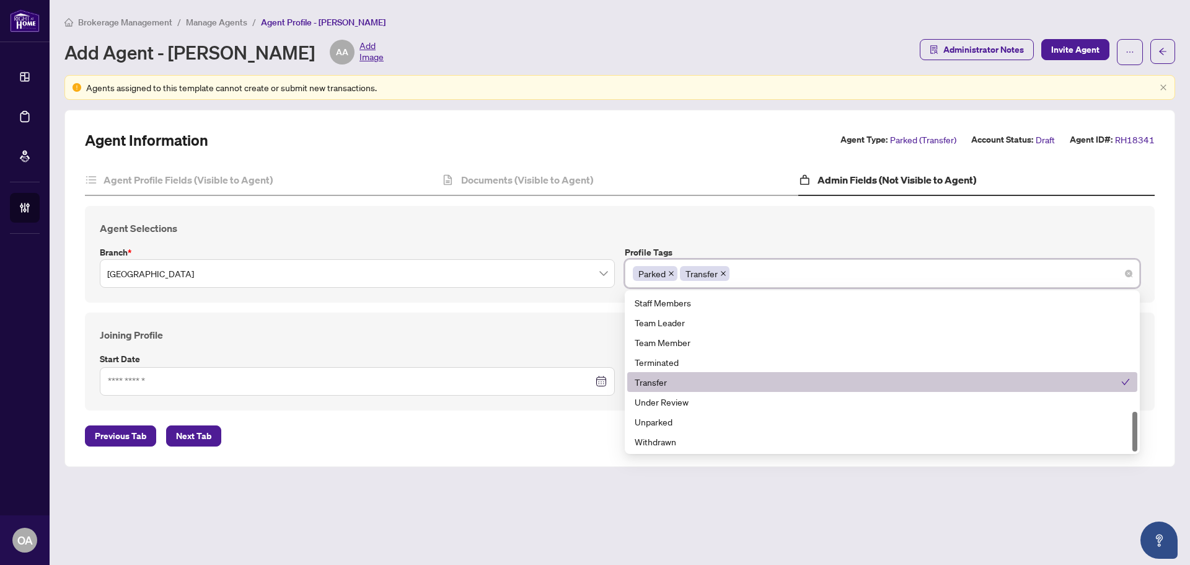
scroll to position [414, 0]
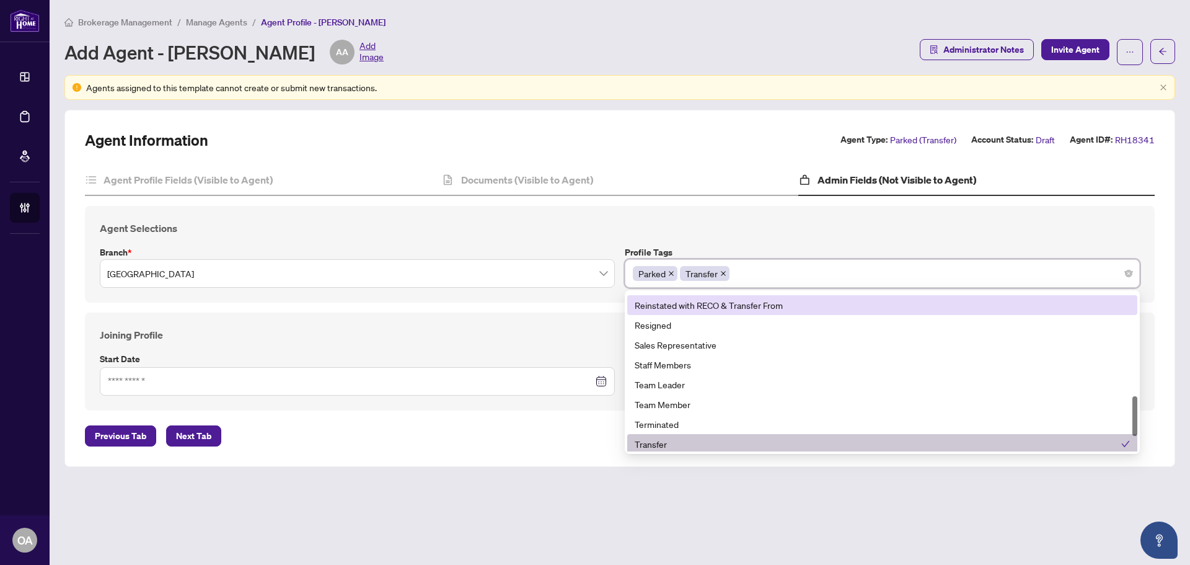
click at [736, 227] on h4 "Agent Selections" at bounding box center [620, 228] width 1040 height 15
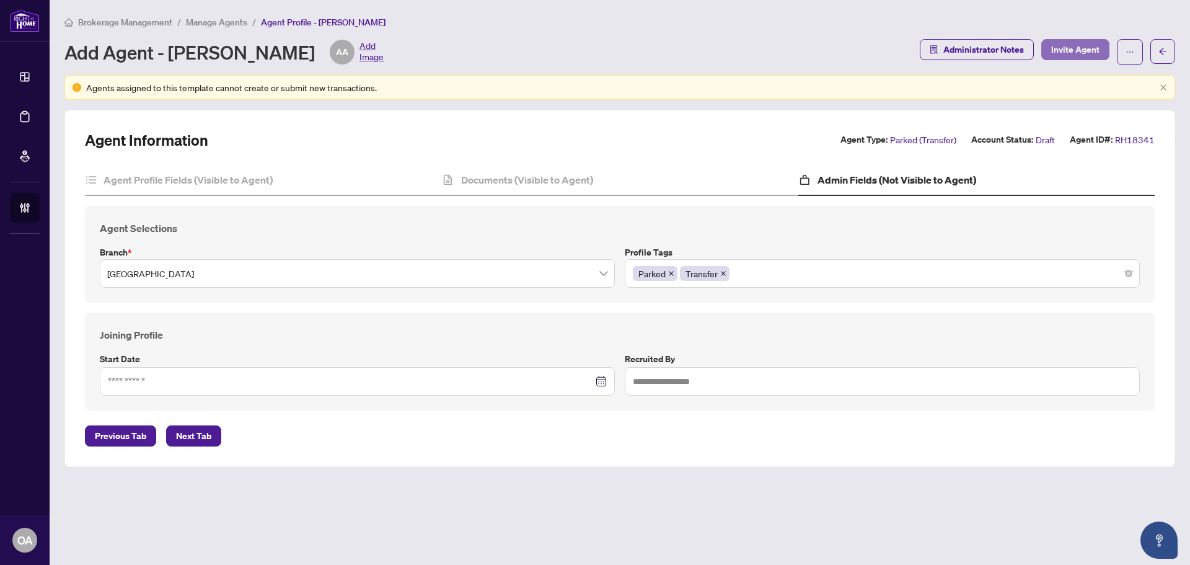
click at [1078, 50] on span "Invite Agent" at bounding box center [1075, 50] width 48 height 20
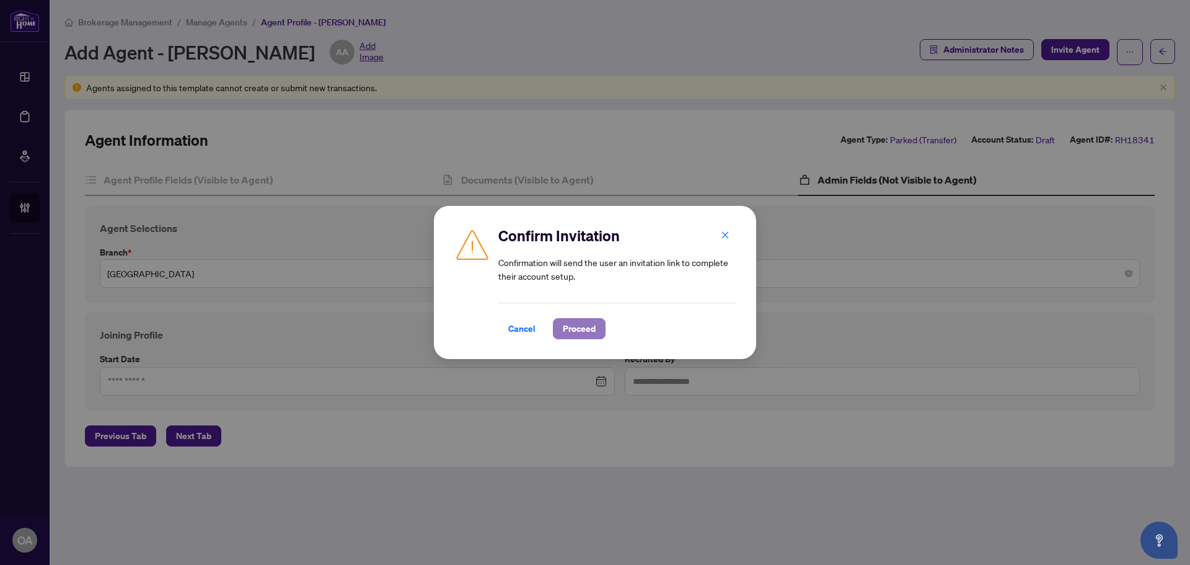
click at [582, 327] on span "Proceed" at bounding box center [579, 329] width 33 height 20
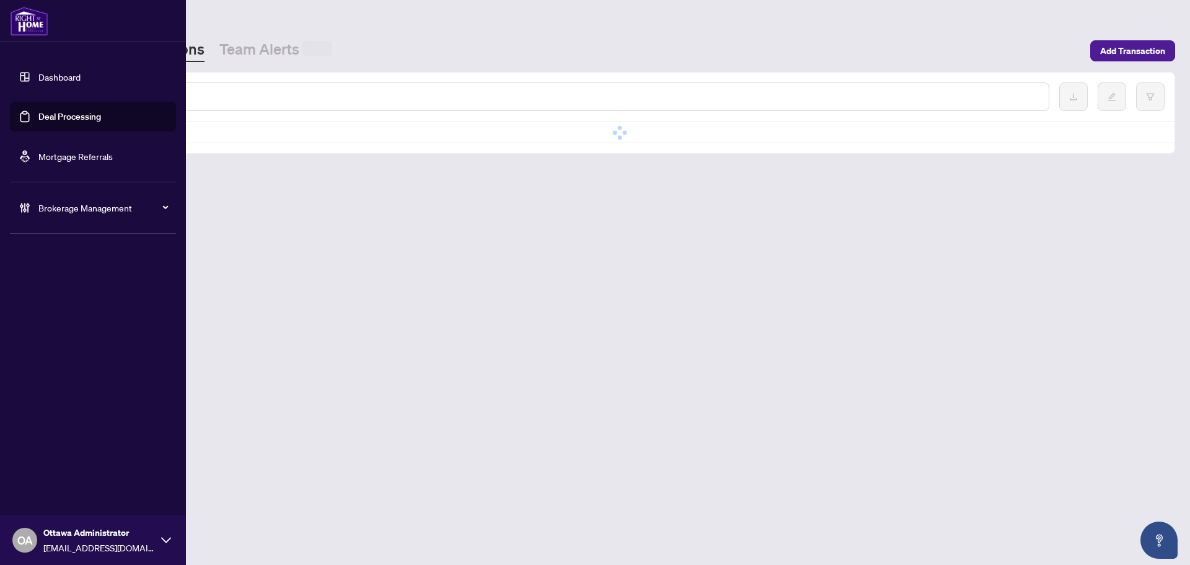
click at [45, 203] on span "Brokerage Management" at bounding box center [102, 208] width 129 height 14
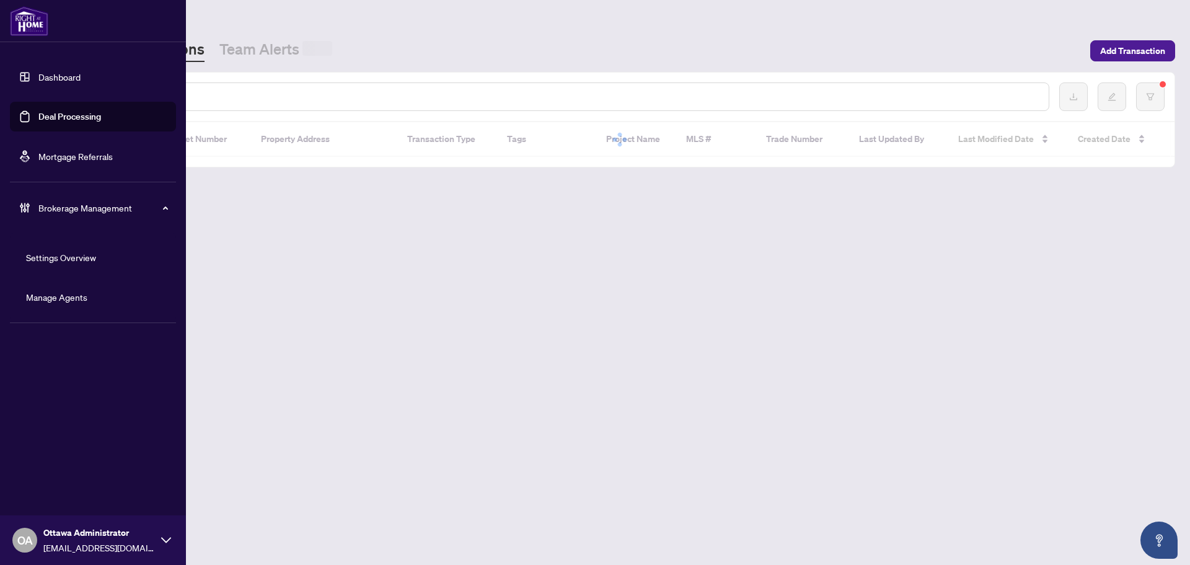
click at [86, 297] on link "Manage Agents" at bounding box center [56, 296] width 61 height 11
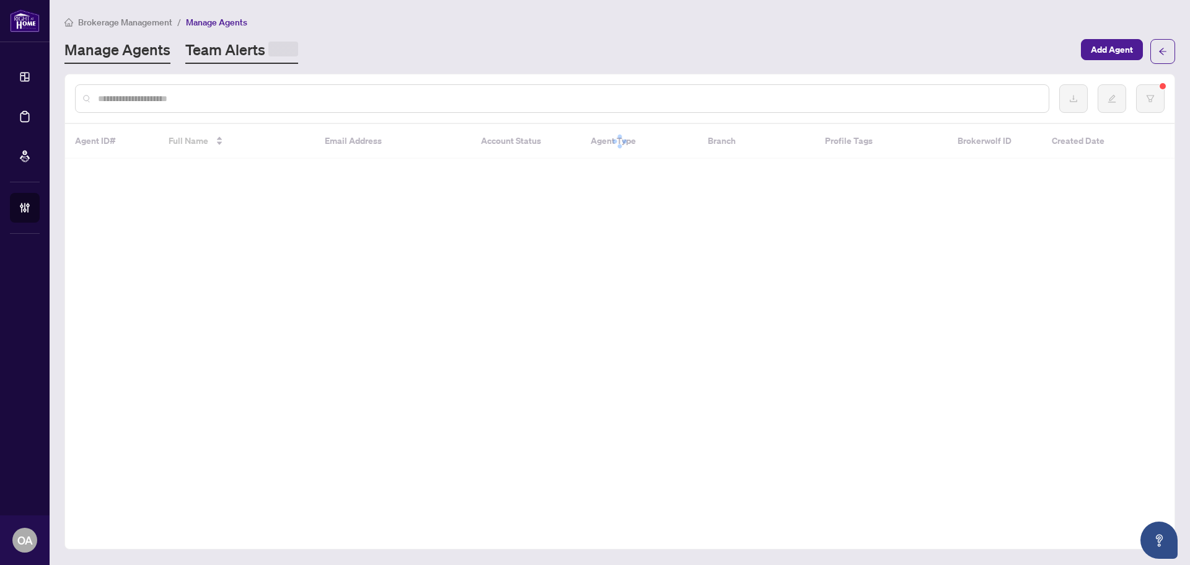
click at [240, 49] on link "Team Alerts" at bounding box center [241, 52] width 113 height 24
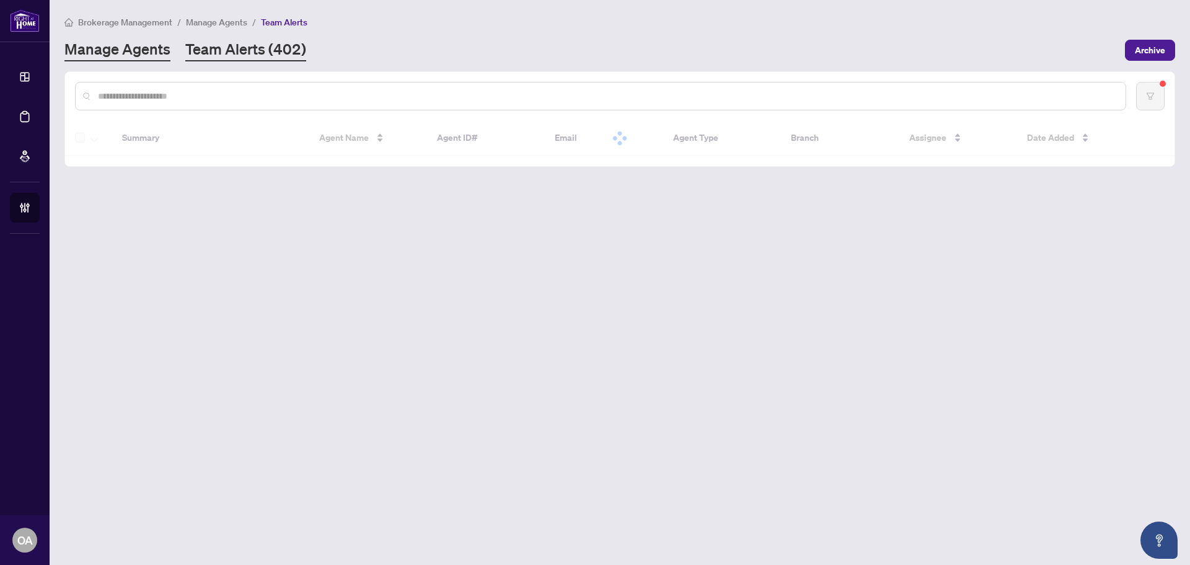
click at [152, 56] on link "Manage Agents" at bounding box center [117, 50] width 106 height 22
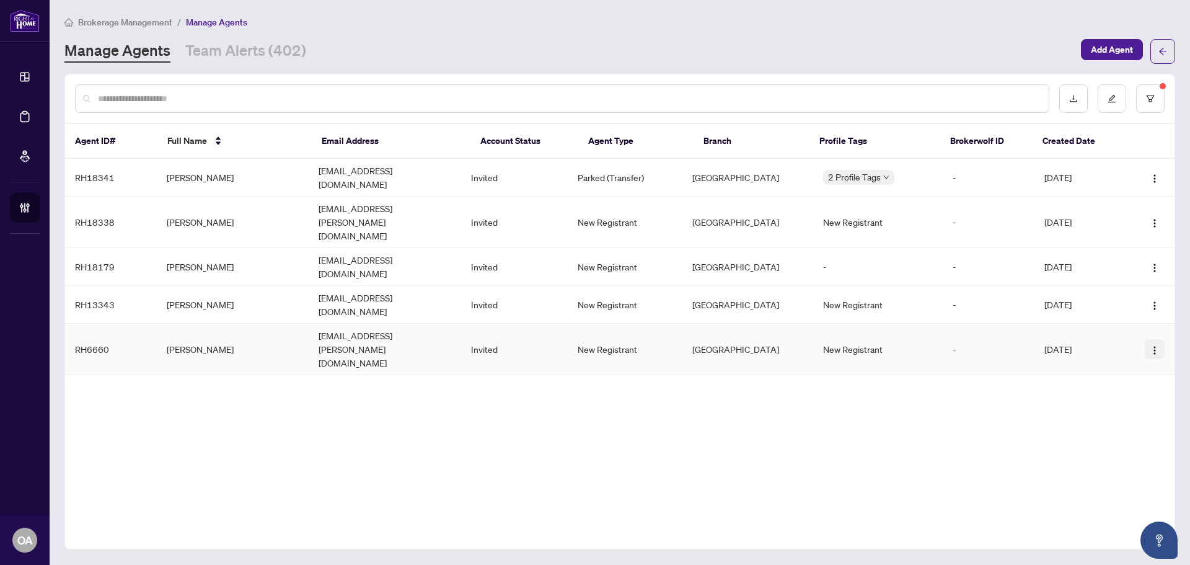
click at [1155, 345] on img "button" at bounding box center [1155, 350] width 10 height 10
click at [1129, 360] on span "Cancel Invitation" at bounding box center [1121, 359] width 68 height 14
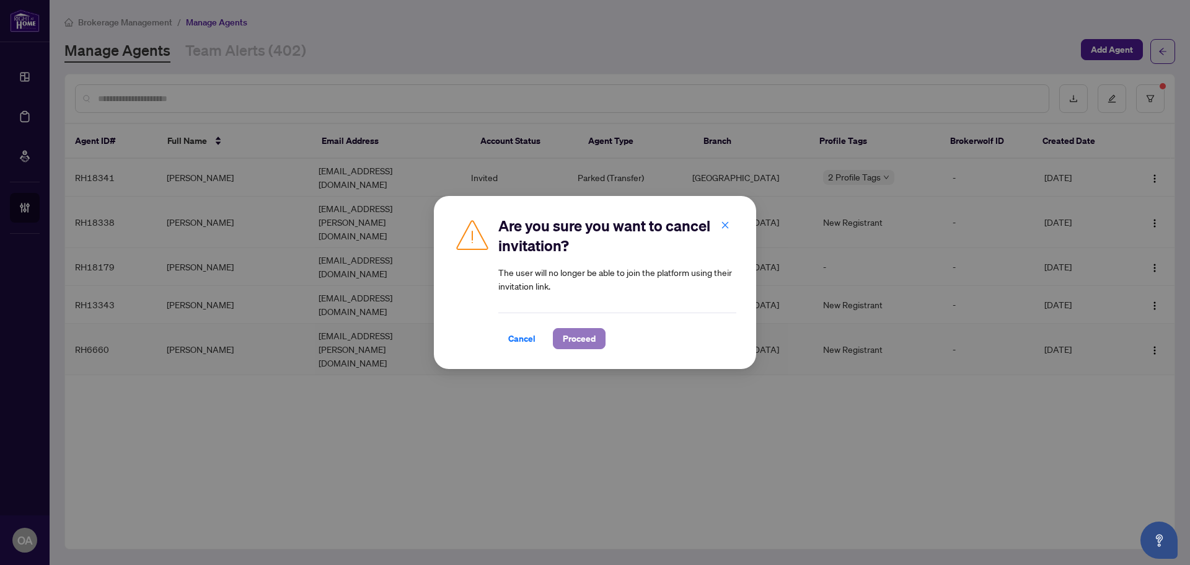
click at [583, 340] on span "Proceed" at bounding box center [579, 339] width 33 height 20
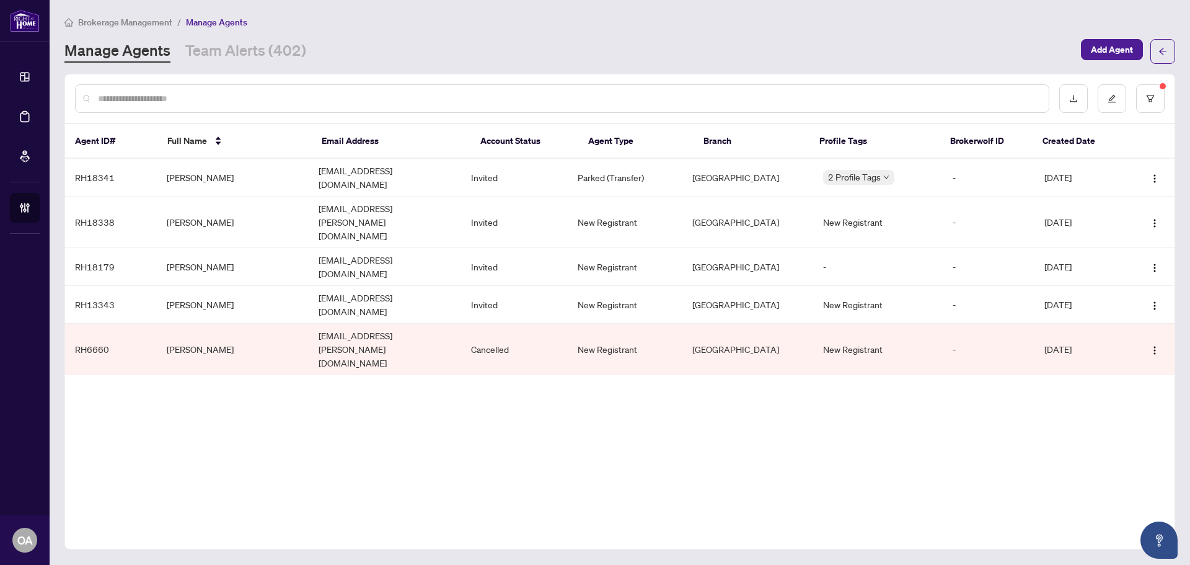
click at [363, 413] on div "Agent ID# Full Name Email Address Account Status Agent Type Branch Profile Tags…" at bounding box center [619, 311] width 1111 height 475
click at [646, 349] on div "Agent ID# Full Name Email Address Account Status Agent Type Branch Profile Tags…" at bounding box center [619, 311] width 1111 height 475
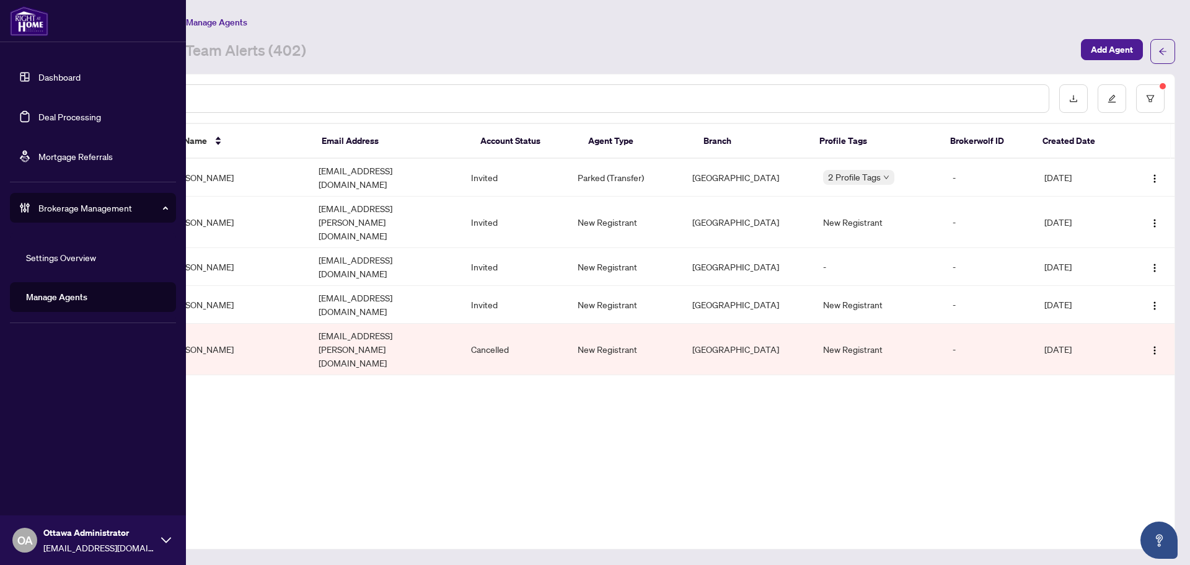
click at [40, 113] on link "Deal Processing" at bounding box center [69, 116] width 63 height 11
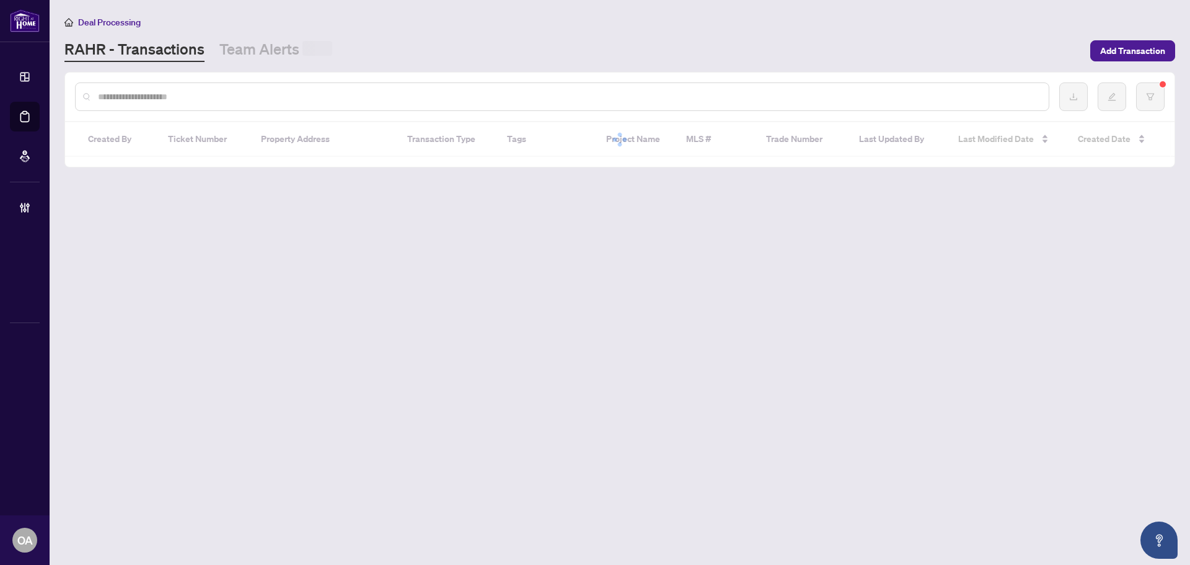
click at [240, 85] on div at bounding box center [562, 96] width 974 height 29
click at [247, 94] on input "text" at bounding box center [568, 97] width 941 height 14
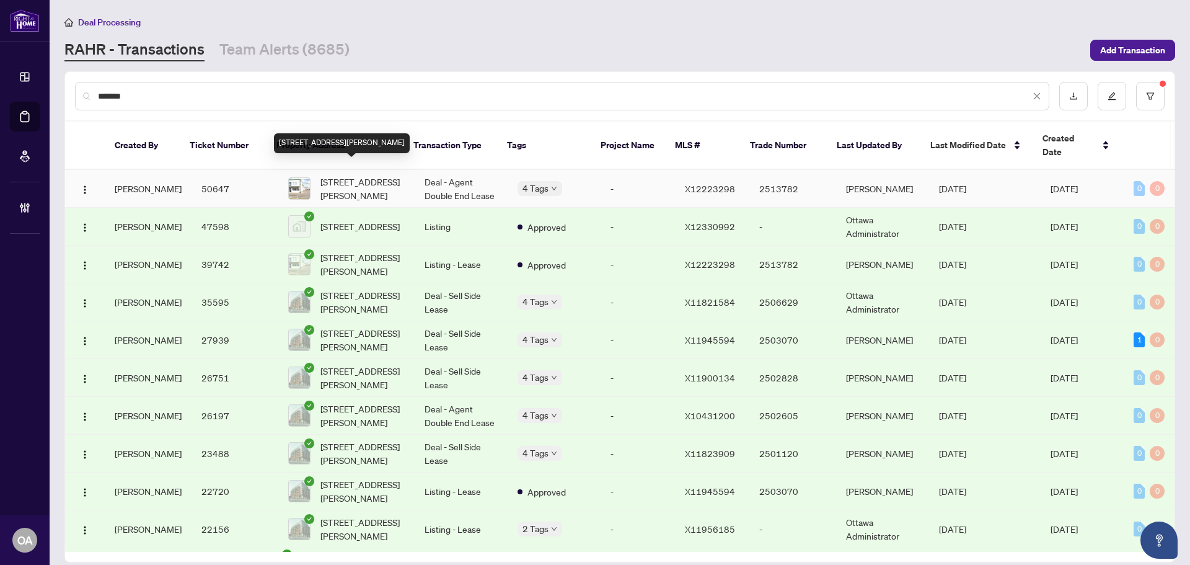
type input "*******"
click at [518, 181] on div "4 Tags" at bounding box center [540, 188] width 45 height 14
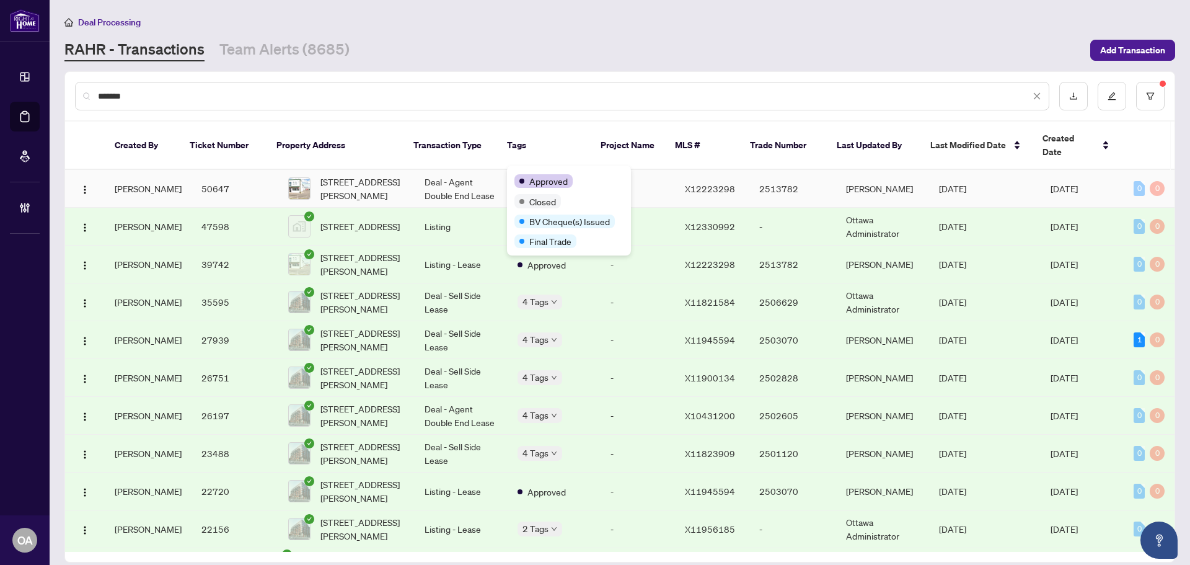
click at [425, 175] on td "Deal - Agent Double End Lease" at bounding box center [461, 189] width 93 height 38
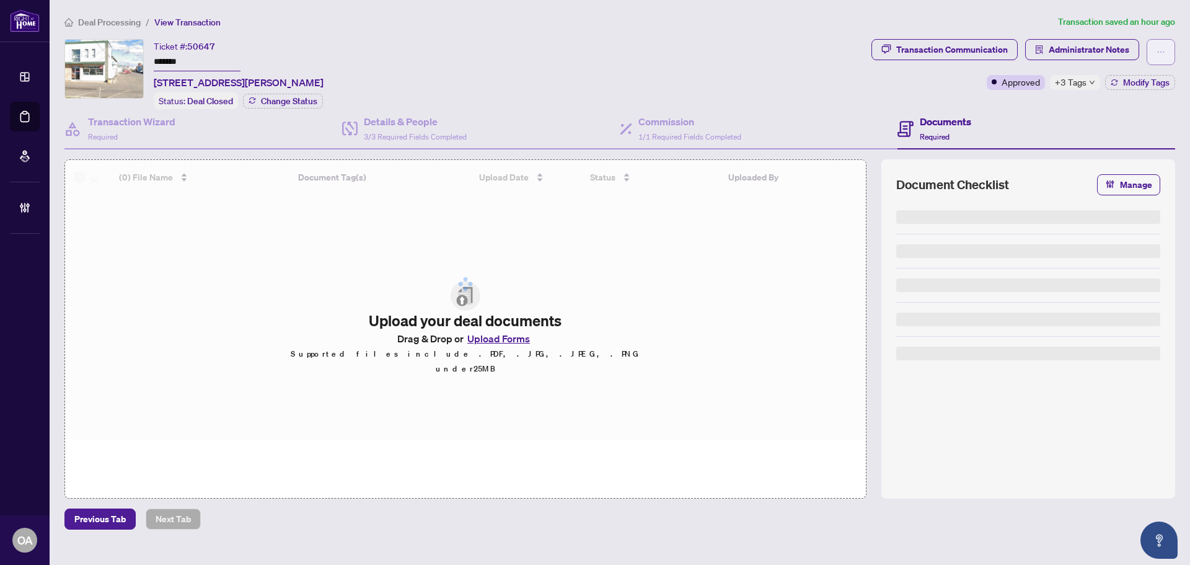
click at [1164, 53] on icon "ellipsis" at bounding box center [1161, 52] width 9 height 9
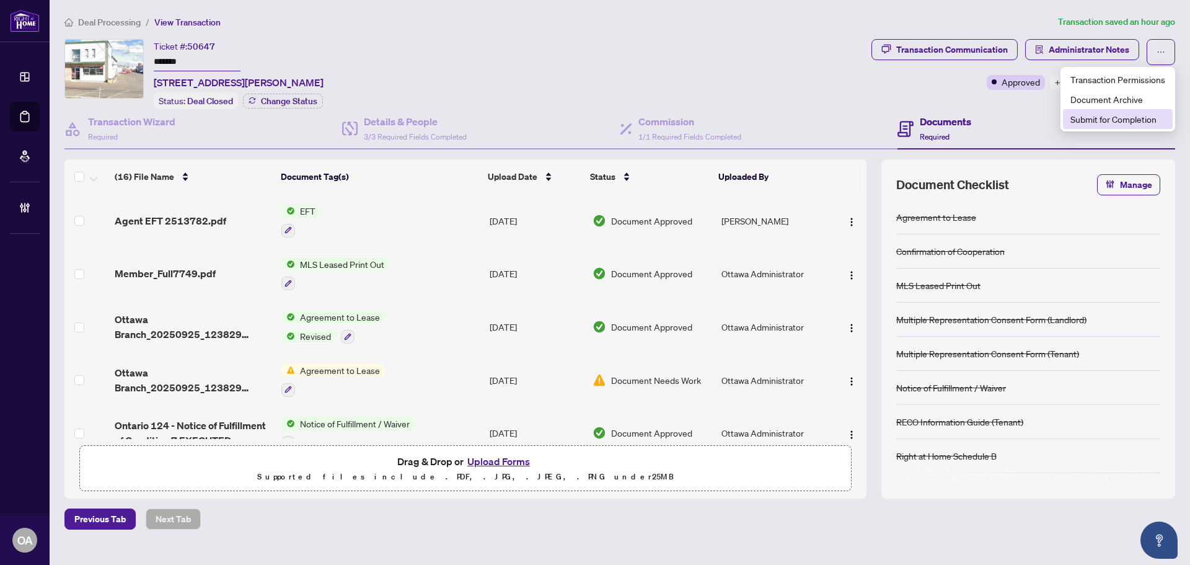
click at [1124, 124] on span "Submit for Completion" at bounding box center [1117, 119] width 95 height 14
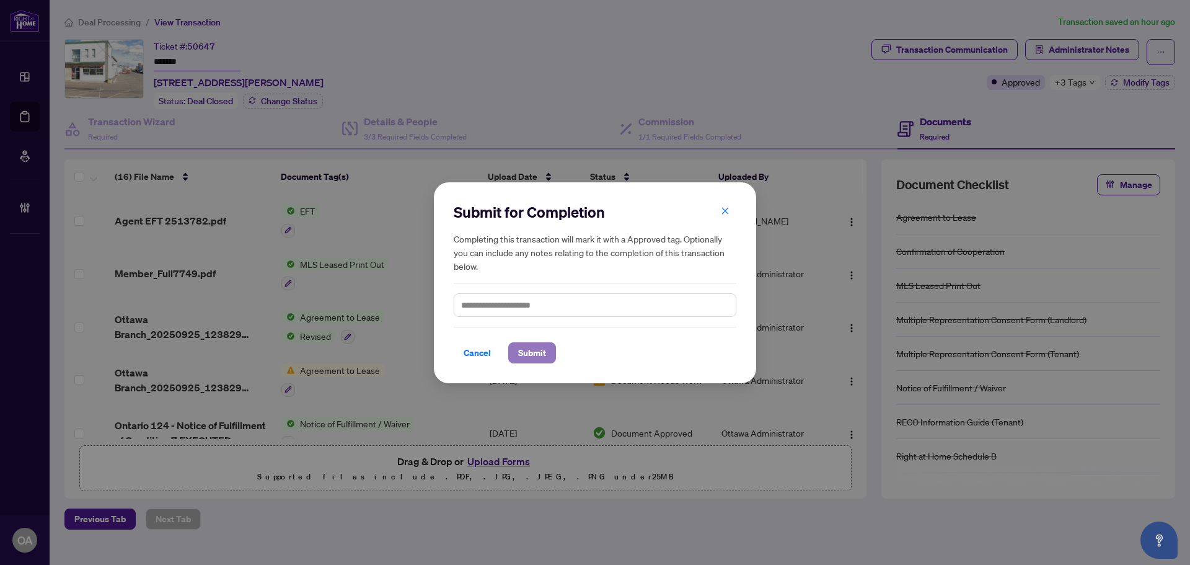
click at [529, 351] on span "Submit" at bounding box center [532, 353] width 28 height 20
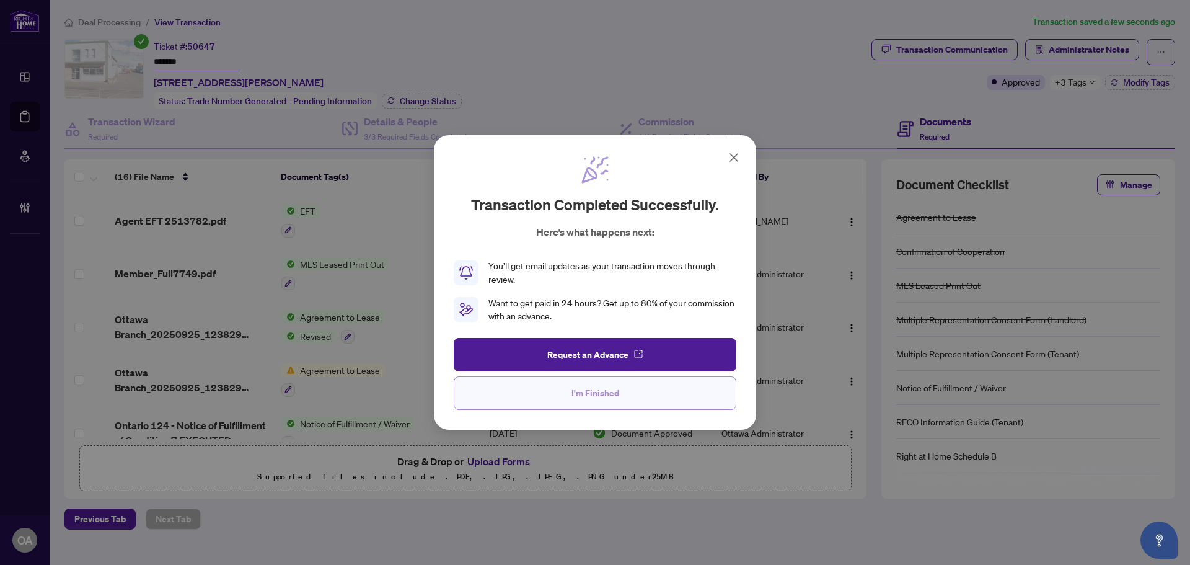
click at [622, 389] on button "I'm Finished" at bounding box center [595, 392] width 283 height 33
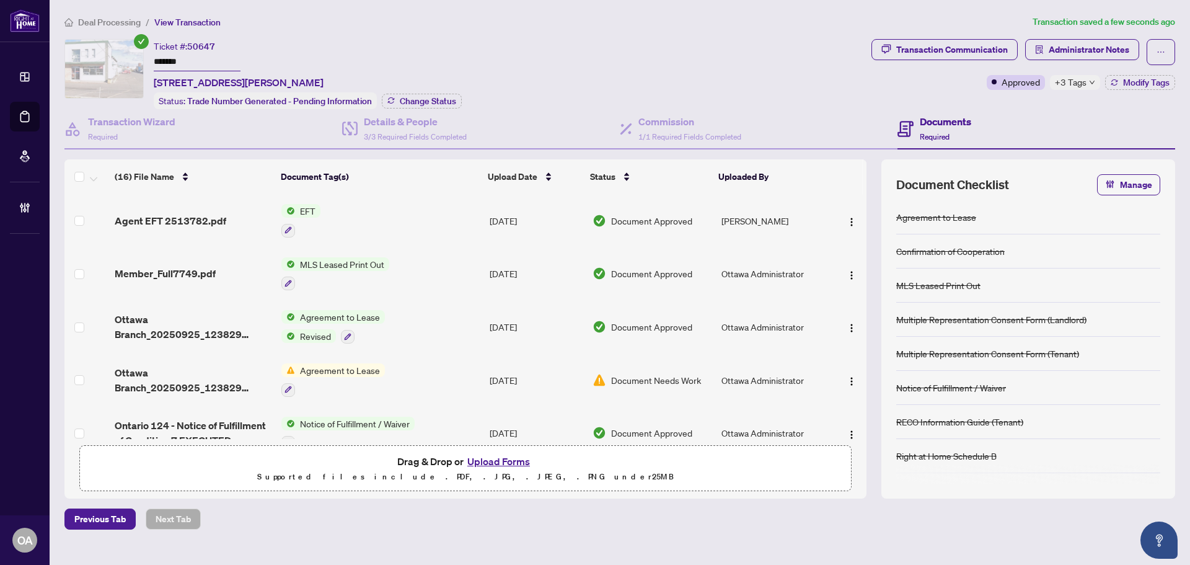
click at [179, 220] on span "Agent EFT 2513782.pdf" at bounding box center [171, 220] width 112 height 15
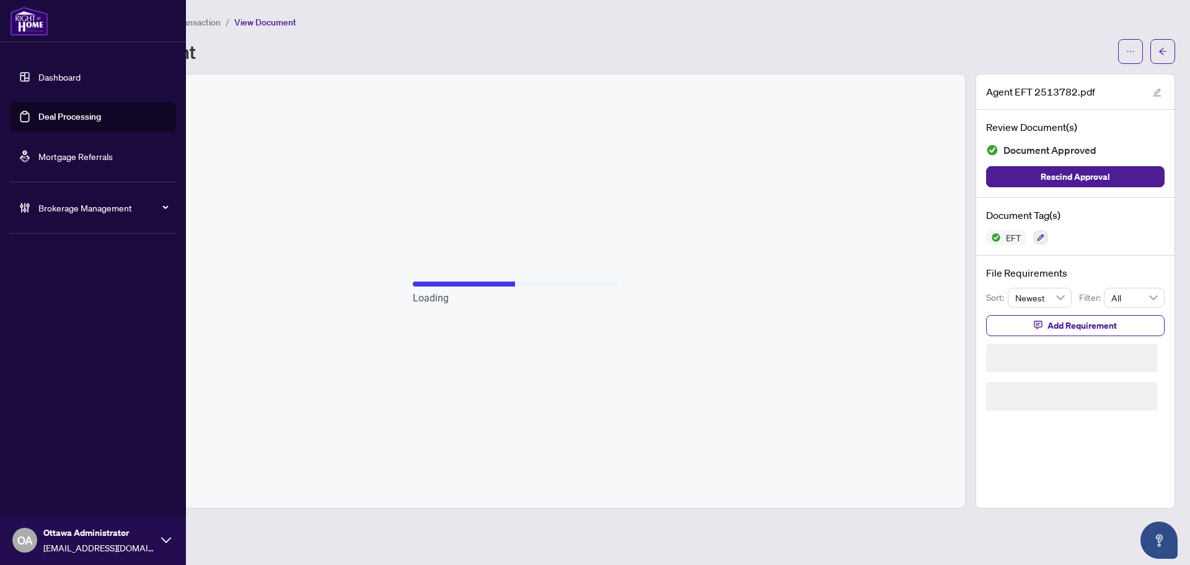
click at [38, 117] on link "Deal Processing" at bounding box center [69, 116] width 63 height 11
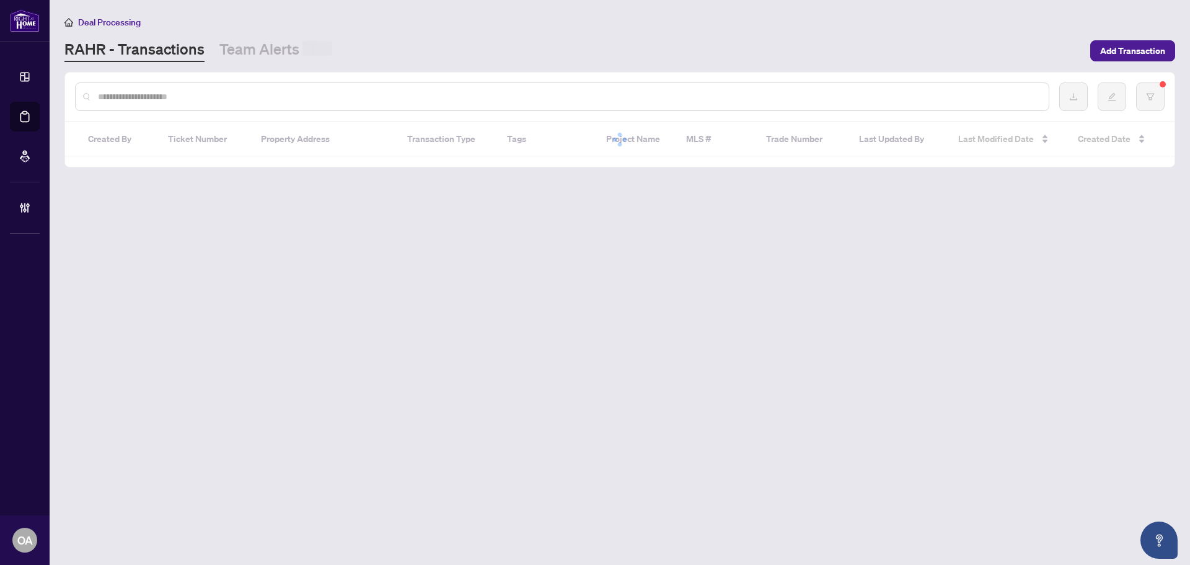
click at [270, 95] on input "text" at bounding box center [568, 97] width 941 height 14
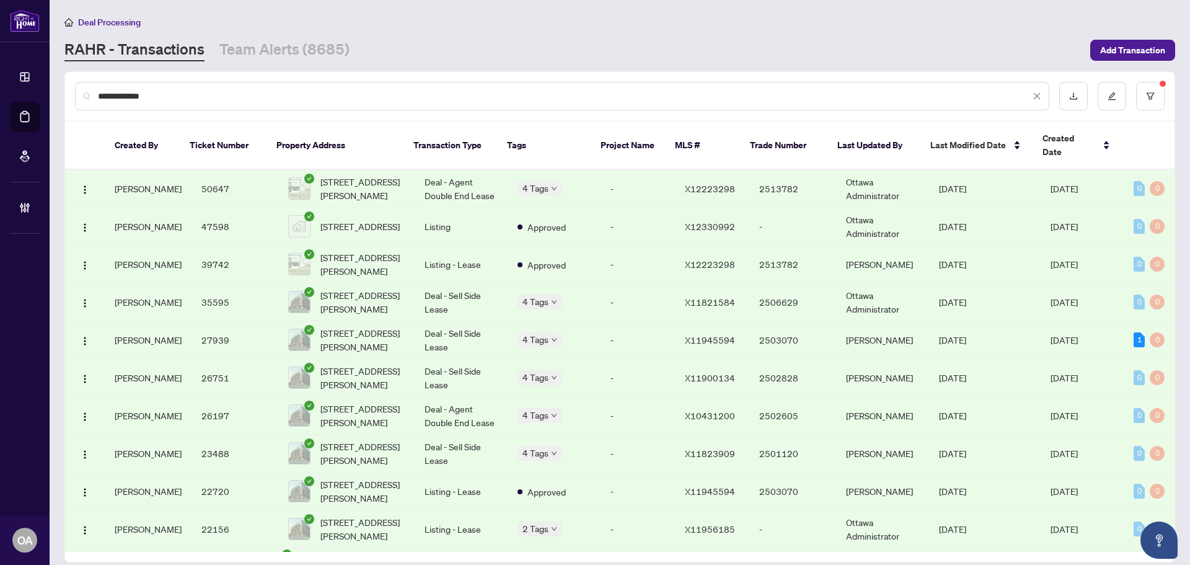
type input "**********"
click at [614, 174] on td "-" at bounding box center [638, 189] width 74 height 38
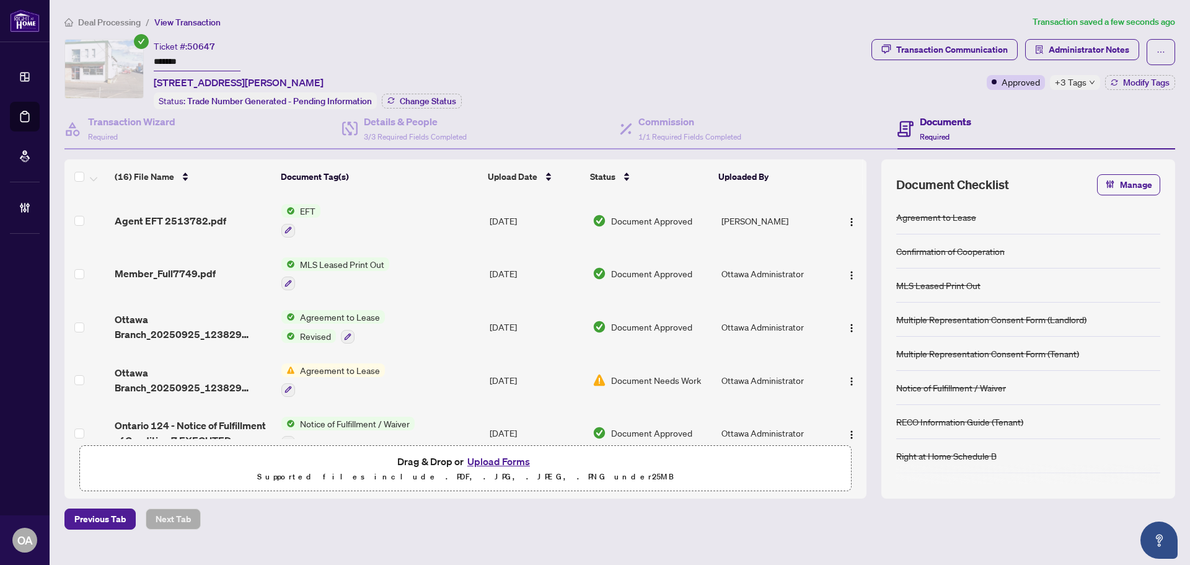
click at [1063, 83] on span "+3 Tags" at bounding box center [1071, 82] width 32 height 14
click at [896, 90] on div "Transaction Communication Administrator Notes Approved +3 Tags Modify Tags" at bounding box center [1023, 74] width 309 height 70
click at [208, 215] on span "Agent EFT 2513782.pdf" at bounding box center [171, 220] width 112 height 15
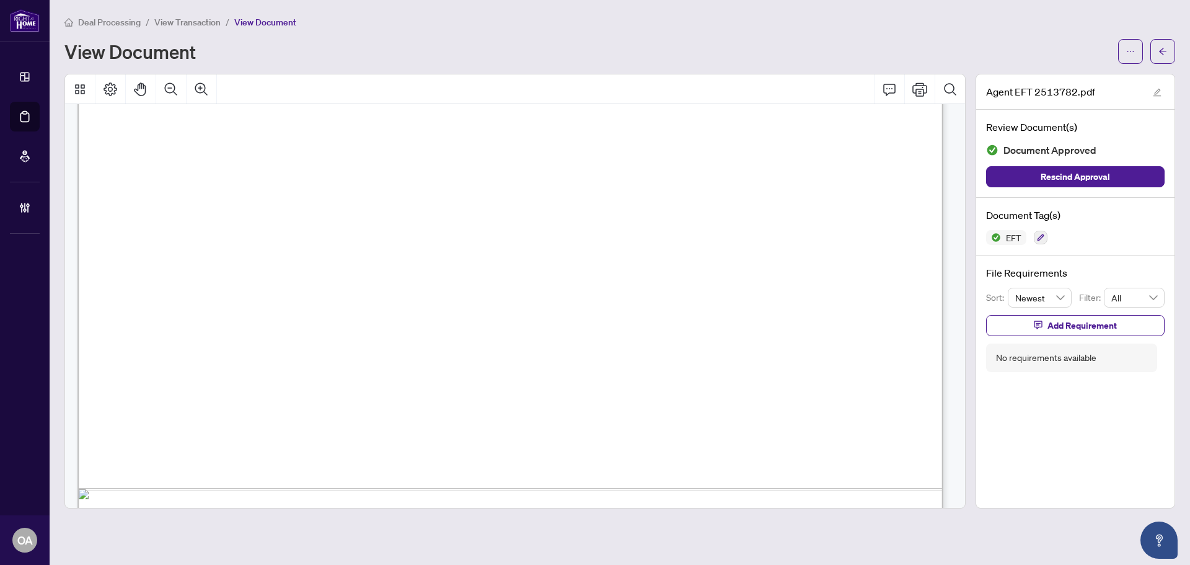
scroll to position [742, 0]
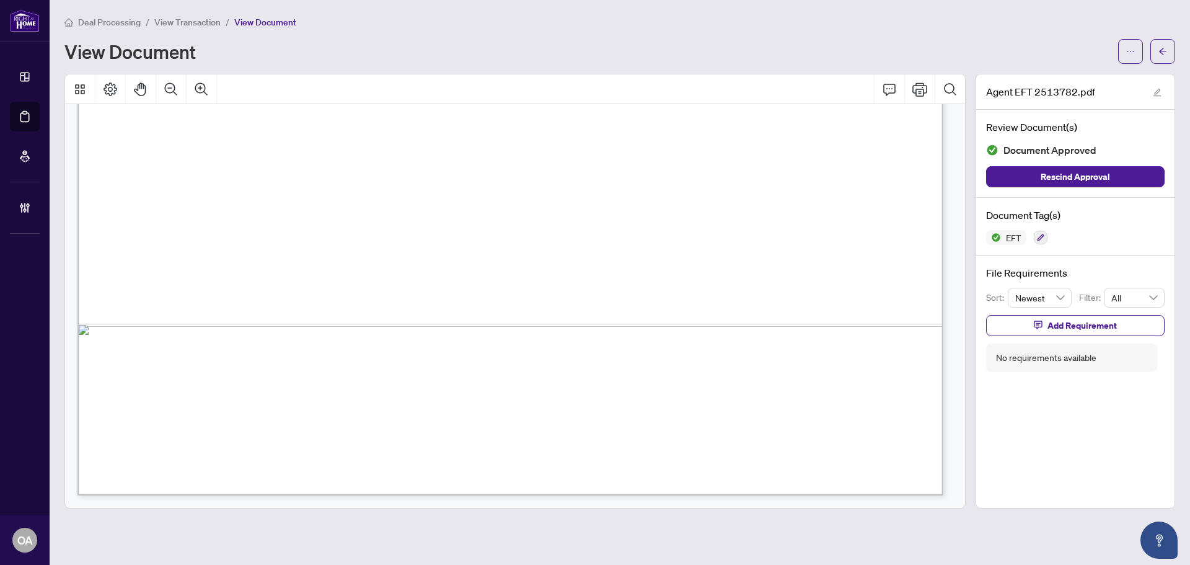
drag, startPoint x: 633, startPoint y: 281, endPoint x: 829, endPoint y: 281, distance: 195.2
click at [844, 281] on span "1,522.47" at bounding box center [859, 281] width 40 height 11
click at [840, 281] on span "1,522.47" at bounding box center [859, 281] width 40 height 11
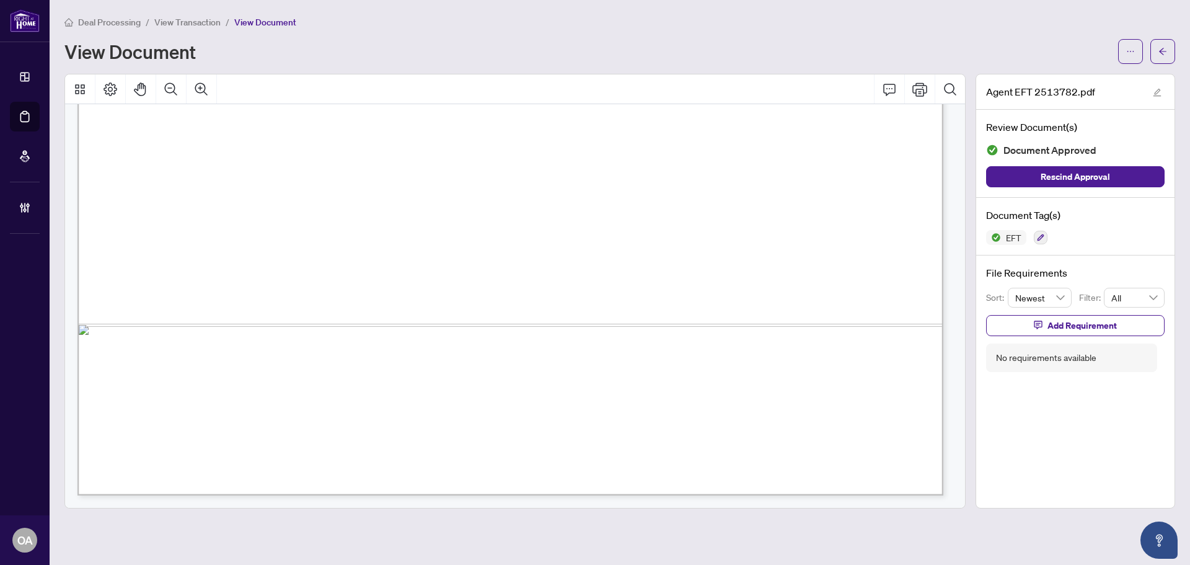
drag, startPoint x: 888, startPoint y: 281, endPoint x: 787, endPoint y: 281, distance: 101.0
click at [787, 281] on span "483.05" at bounding box center [778, 281] width 31 height 11
click at [855, 281] on span "1,522.47" at bounding box center [859, 281] width 40 height 11
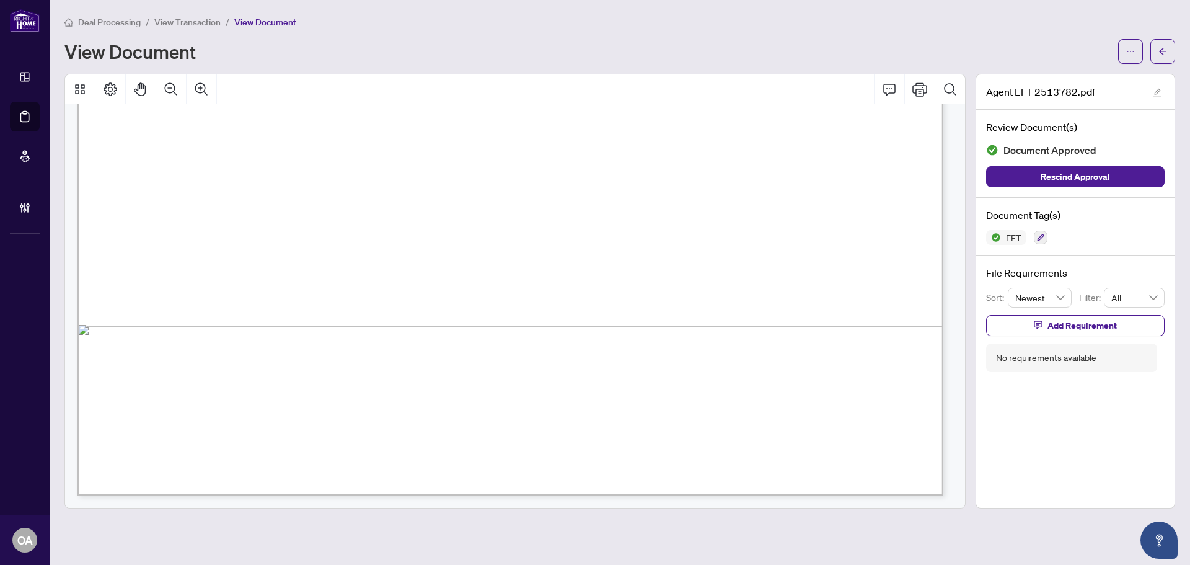
click at [855, 281] on span "1,522.47" at bounding box center [859, 281] width 40 height 11
click at [861, 296] on span "13,233.79" at bounding box center [855, 299] width 46 height 11
drag, startPoint x: 849, startPoint y: 236, endPoint x: 862, endPoint y: 296, distance: 61.5
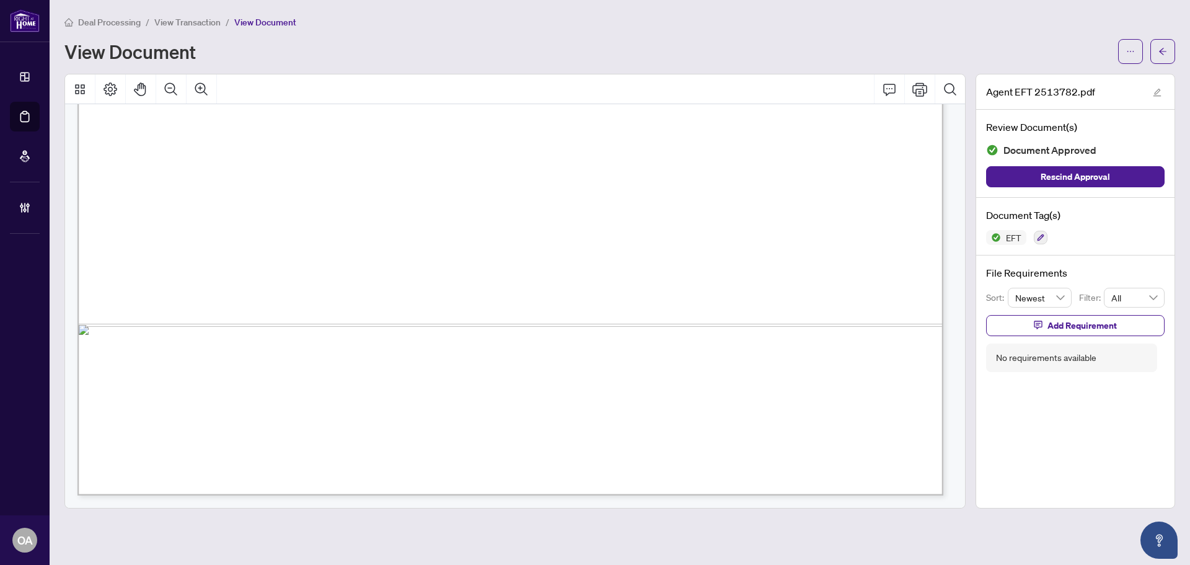
click at [862, 296] on span "13,233.79" at bounding box center [855, 299] width 46 height 11
drag, startPoint x: 707, startPoint y: 297, endPoint x: 874, endPoint y: 297, distance: 167.4
click at [874, 297] on span "13,233.79" at bounding box center [855, 299] width 46 height 11
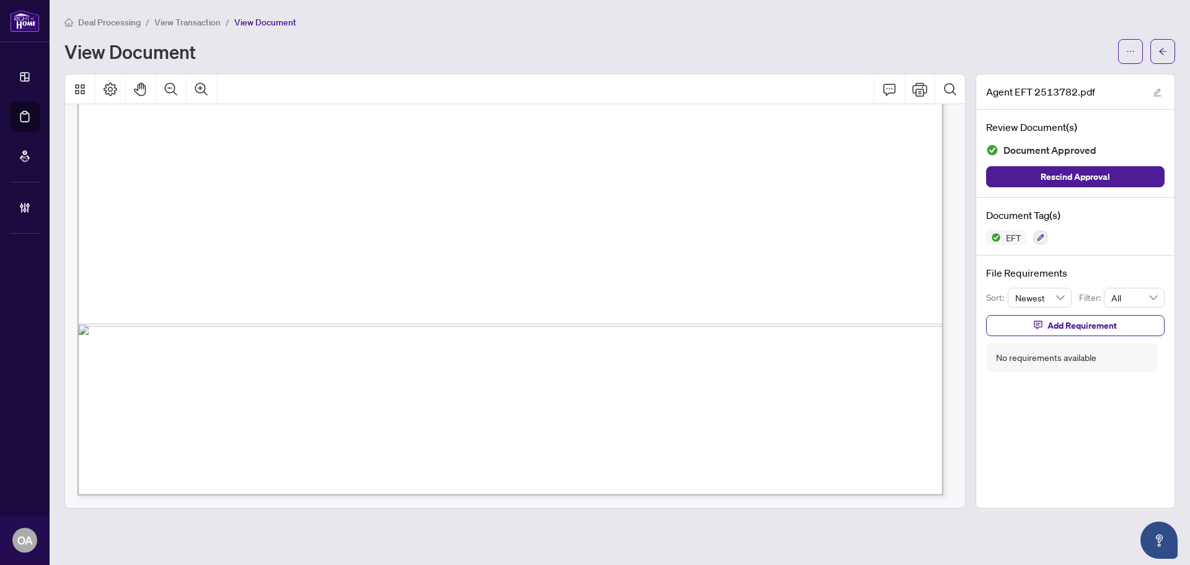
drag, startPoint x: 881, startPoint y: 298, endPoint x: 696, endPoint y: 298, distance: 185.3
click at [779, 298] on span "4,198.81" at bounding box center [773, 299] width 39 height 11
click at [837, 298] on span "13,233.79" at bounding box center [855, 299] width 46 height 11
drag, startPoint x: 858, startPoint y: 196, endPoint x: 860, endPoint y: 265, distance: 68.2
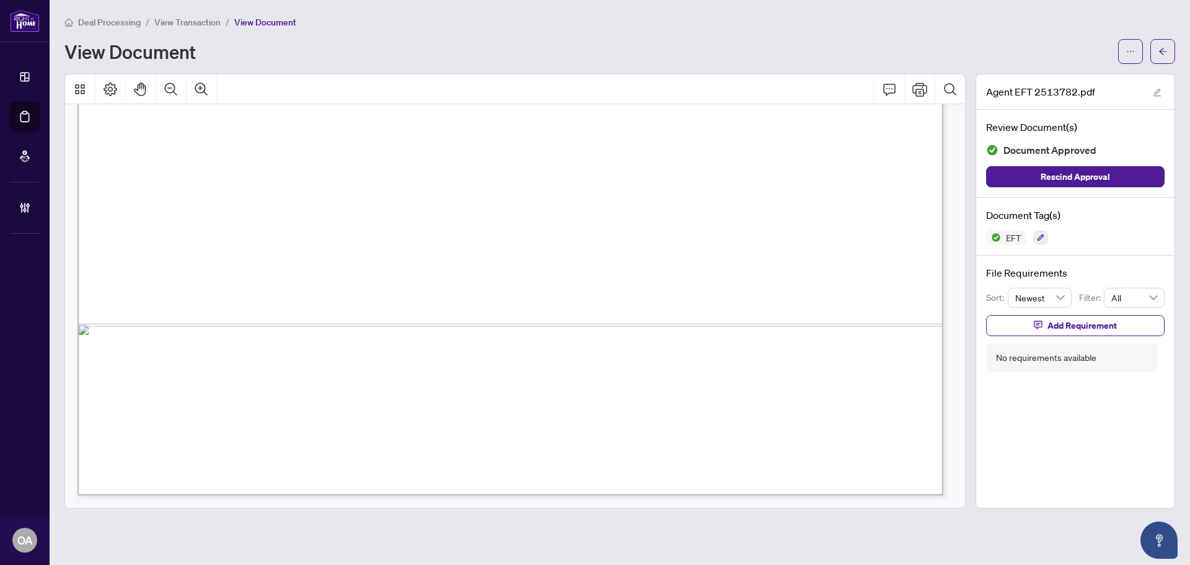
click at [860, 265] on span "0.00" at bounding box center [869, 265] width 19 height 11
drag, startPoint x: 890, startPoint y: 190, endPoint x: 898, endPoint y: 190, distance: 8.1
click at [847, 211] on span "-625.00" at bounding box center [861, 214] width 35 height 11
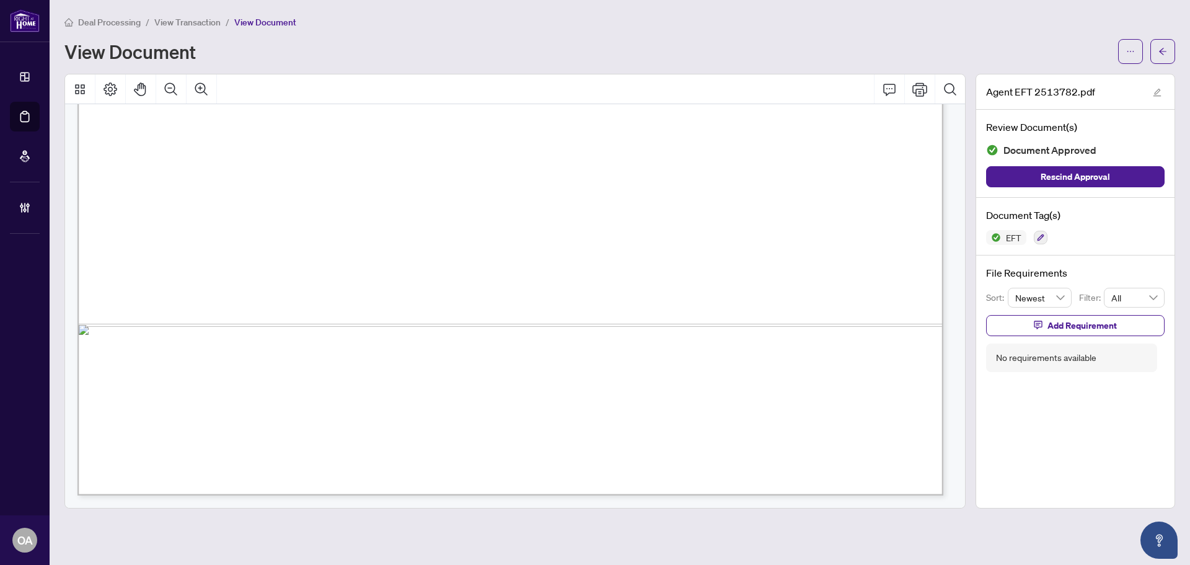
drag, startPoint x: 870, startPoint y: 236, endPoint x: 871, endPoint y: 281, distance: 45.9
click at [871, 281] on span "1,522.47" at bounding box center [859, 281] width 40 height 11
drag, startPoint x: 870, startPoint y: 295, endPoint x: 870, endPoint y: 195, distance: 100.4
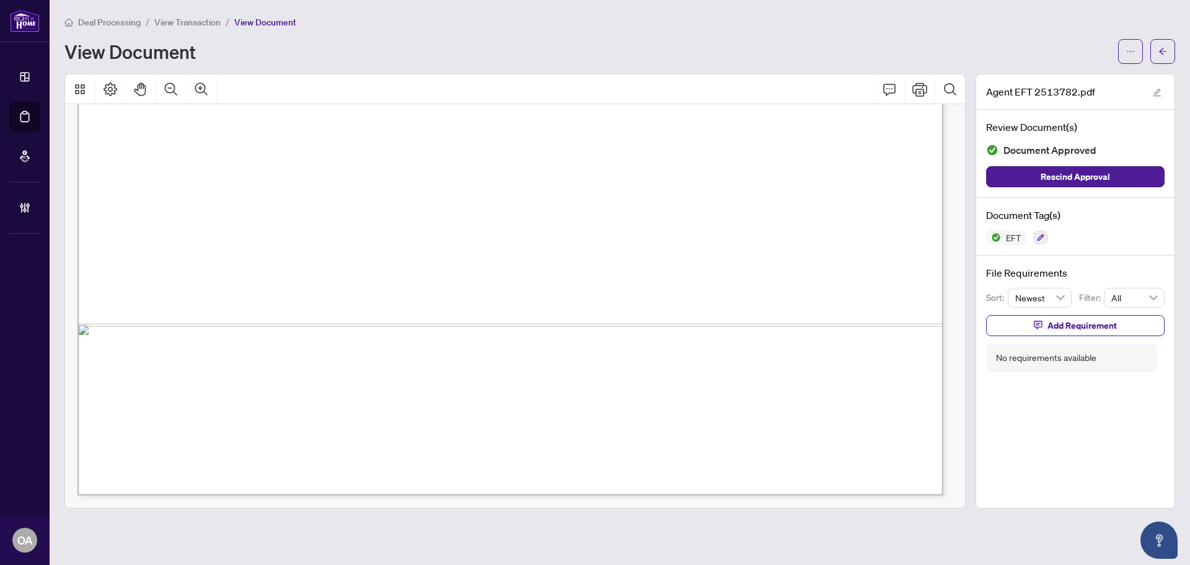
click at [870, 195] on span "13,163.61" at bounding box center [854, 197] width 45 height 11
drag, startPoint x: 580, startPoint y: 220, endPoint x: 785, endPoint y: 220, distance: 205.2
drag, startPoint x: 615, startPoint y: 214, endPoint x: 896, endPoint y: 215, distance: 280.2
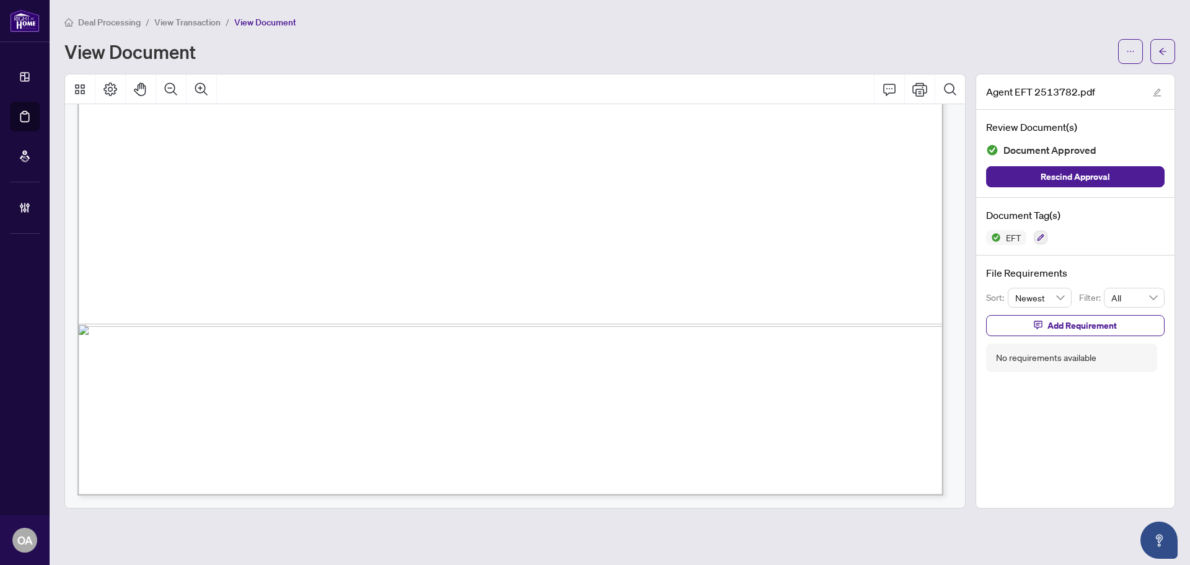
click at [858, 215] on span "-625.00" at bounding box center [861, 214] width 35 height 11
drag, startPoint x: 763, startPoint y: 235, endPoint x: 893, endPoint y: 235, distance: 129.5
click at [878, 235] on span "-250.00" at bounding box center [861, 231] width 35 height 11
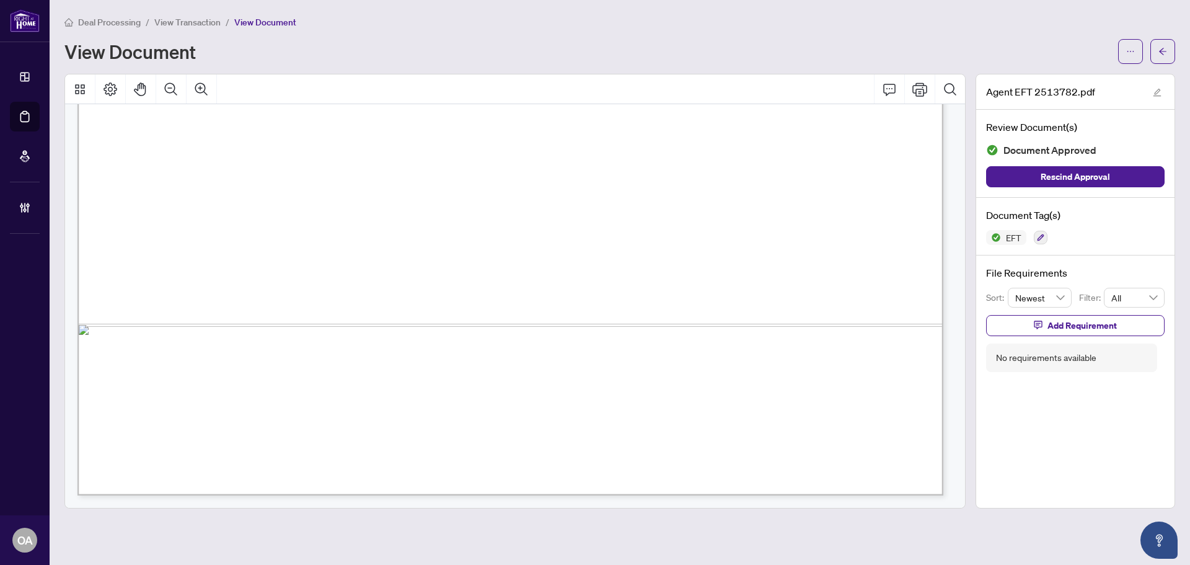
drag, startPoint x: 800, startPoint y: 279, endPoint x: 884, endPoint y: 279, distance: 83.7
click at [878, 279] on span "1,522.47" at bounding box center [859, 281] width 40 height 11
drag, startPoint x: 847, startPoint y: 229, endPoint x: 878, endPoint y: 229, distance: 31.6
click at [878, 229] on span "-250.00" at bounding box center [861, 231] width 35 height 11
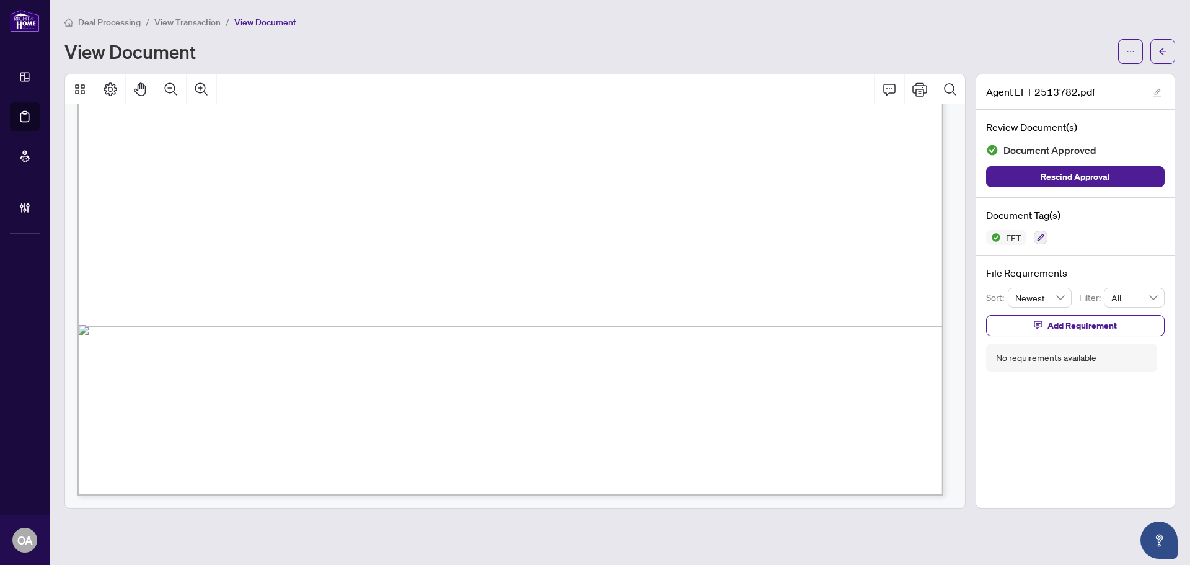
click at [862, 245] on span "-577.29" at bounding box center [861, 248] width 35 height 11
drag, startPoint x: 840, startPoint y: 245, endPoint x: 881, endPoint y: 245, distance: 40.9
click at [878, 245] on span "-577.29" at bounding box center [861, 248] width 35 height 11
click at [869, 249] on span "-577.29" at bounding box center [861, 248] width 35 height 11
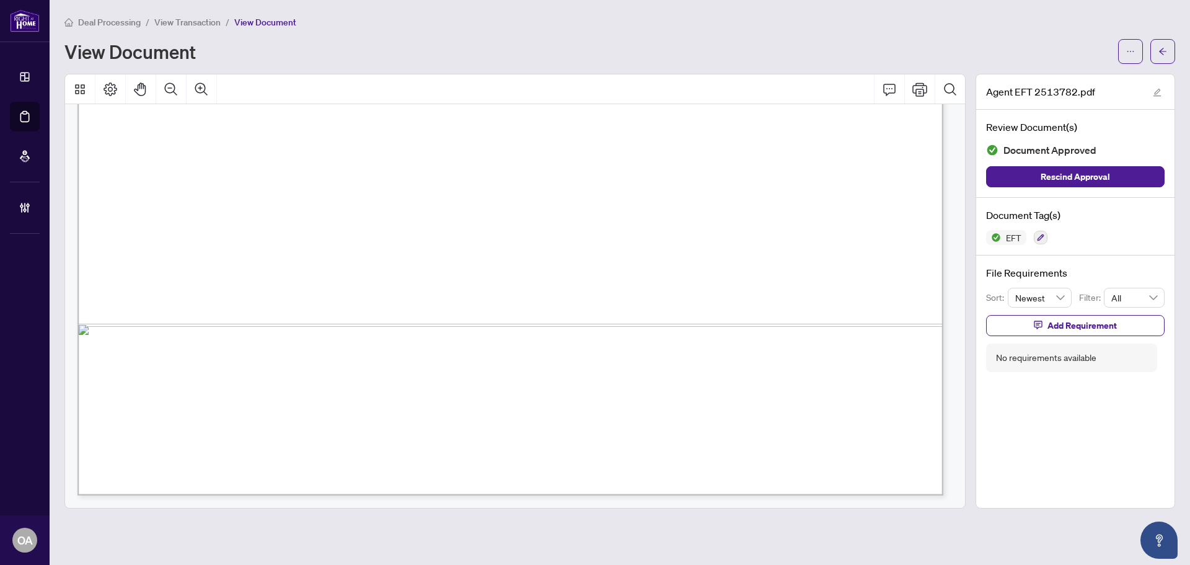
click at [869, 249] on span "-577.29" at bounding box center [861, 248] width 35 height 11
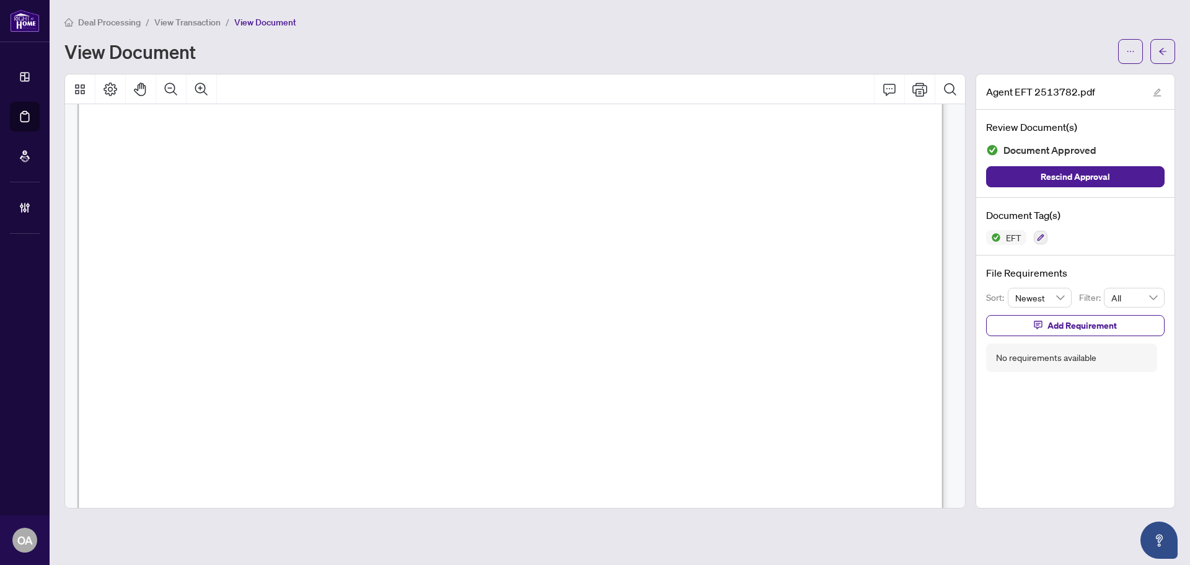
scroll to position [308, 0]
drag, startPoint x: 876, startPoint y: 327, endPoint x: 740, endPoint y: 326, distance: 136.4
click at [170, 326] on span "PAY" at bounding box center [157, 328] width 26 height 13
click at [170, 325] on span "PAY" at bounding box center [157, 328] width 26 height 13
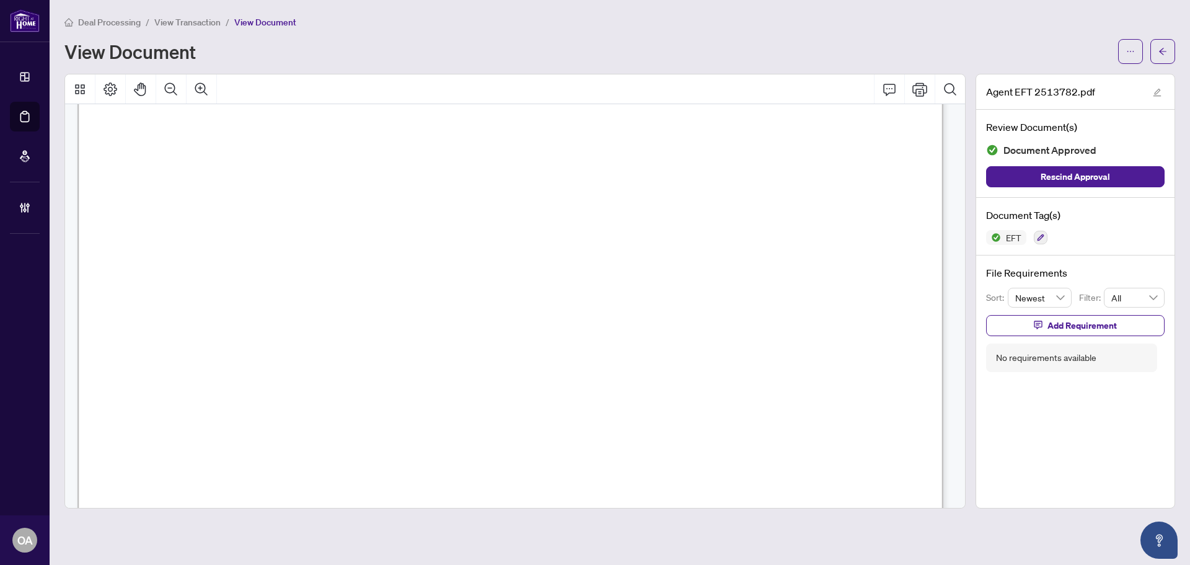
click at [170, 325] on span "PAY" at bounding box center [157, 328] width 26 height 13
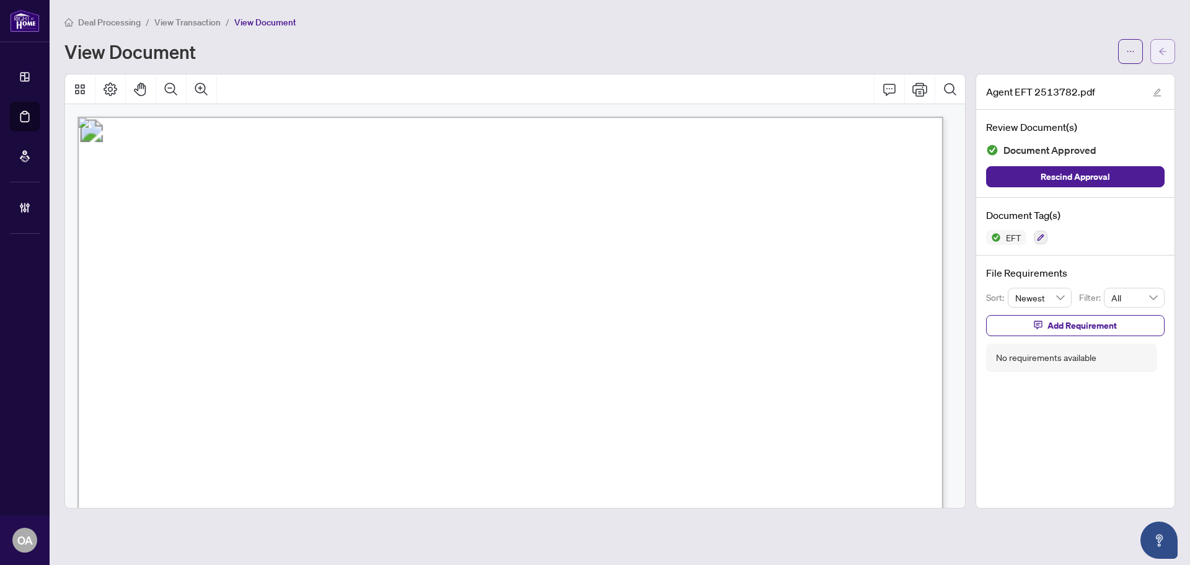
click at [1162, 55] on icon "arrow-left" at bounding box center [1162, 51] width 9 height 9
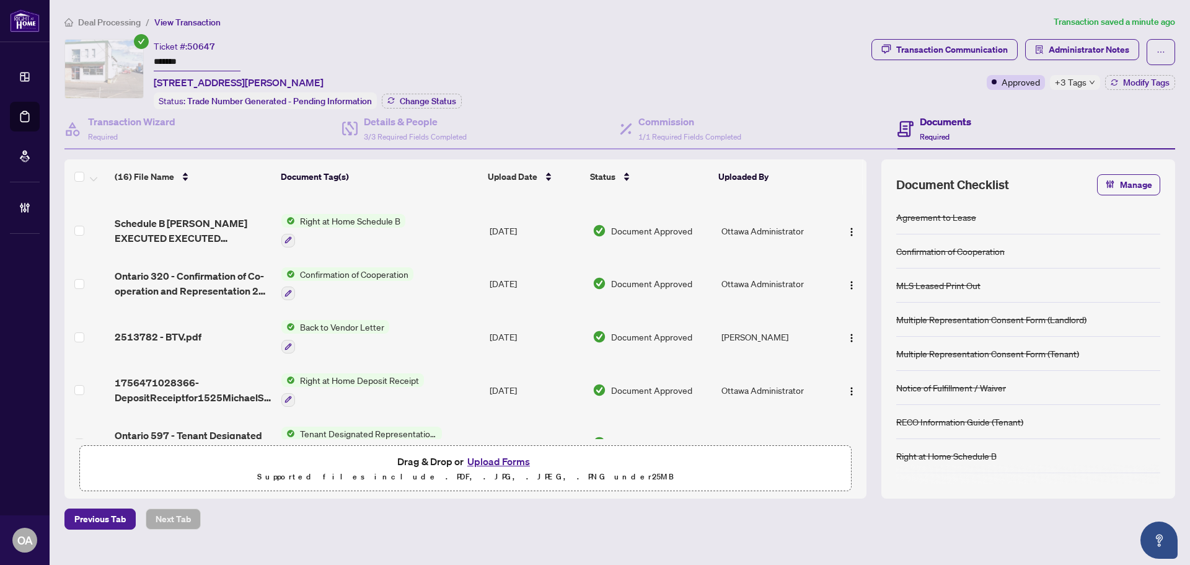
scroll to position [496, 0]
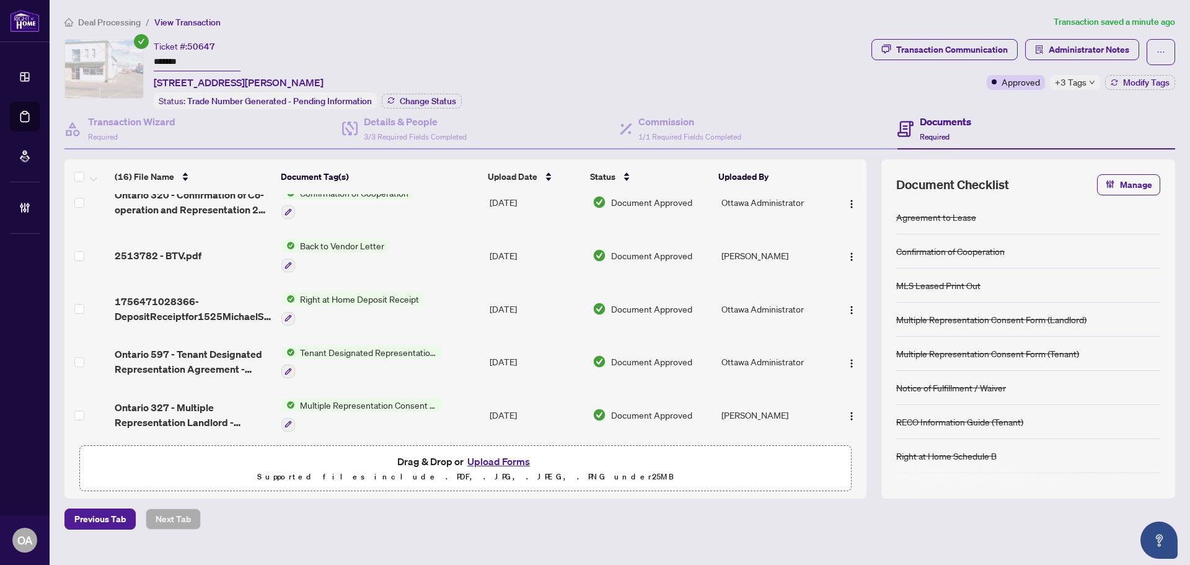
click at [187, 250] on span "2513782 - BTV.pdf" at bounding box center [158, 255] width 87 height 15
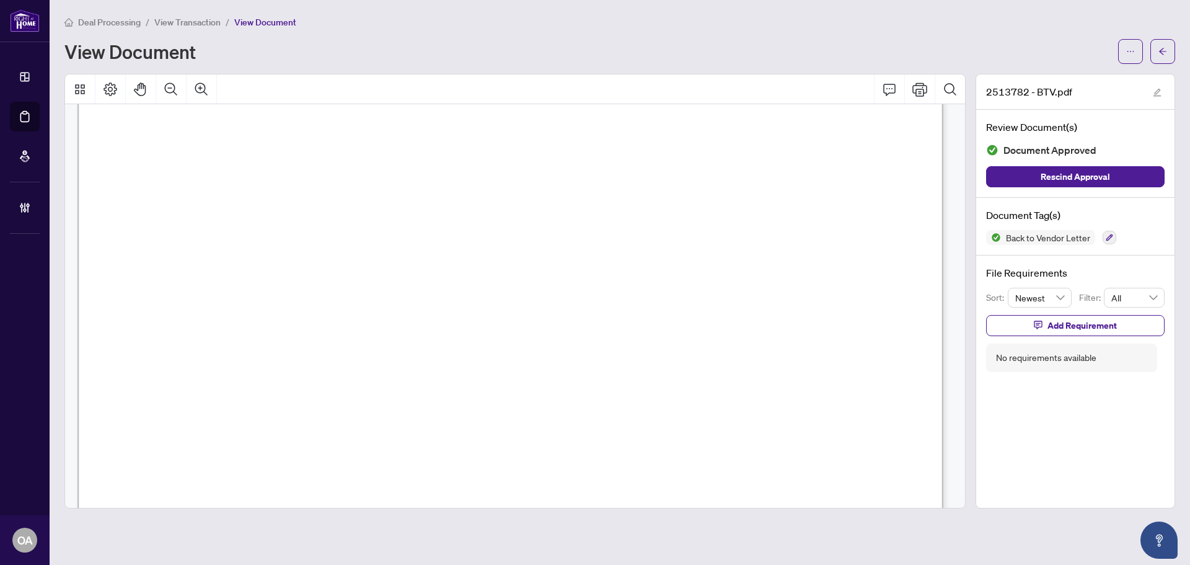
scroll to position [372, 0]
drag, startPoint x: 571, startPoint y: 214, endPoint x: 681, endPoint y: 214, distance: 110.3
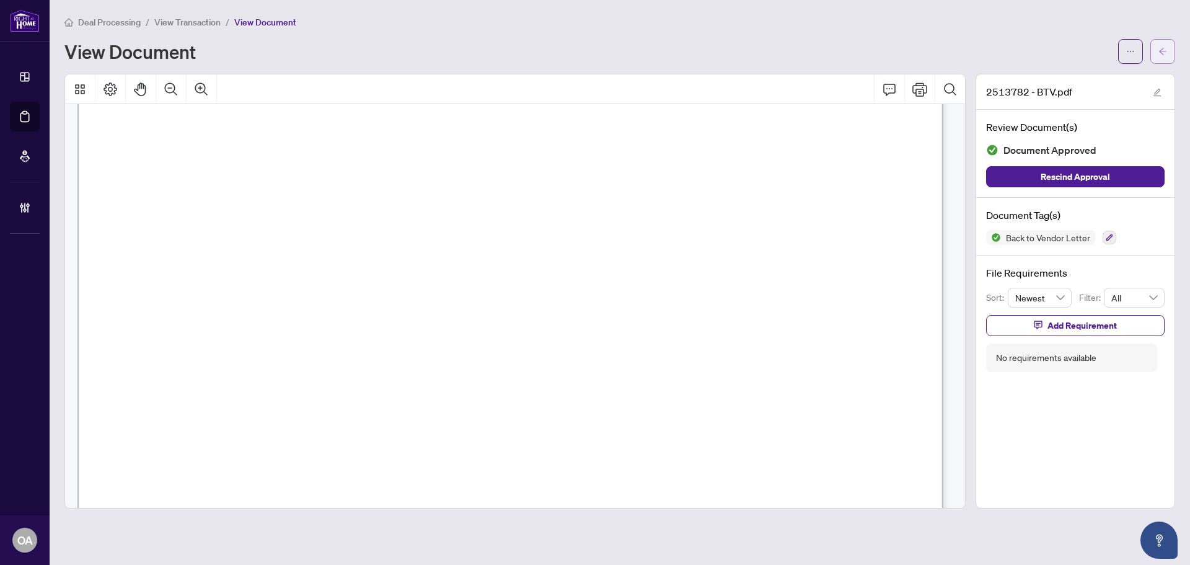
click at [1160, 49] on icon "arrow-left" at bounding box center [1162, 51] width 9 height 9
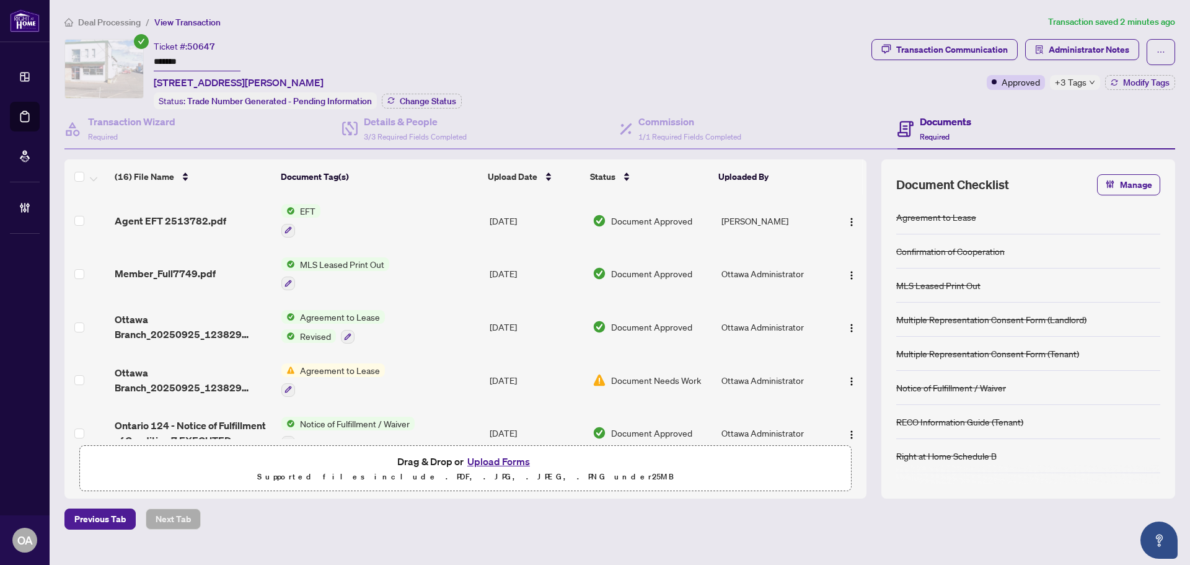
click at [1082, 81] on span "+3 Tags" at bounding box center [1071, 82] width 32 height 14
click at [845, 81] on div "Ticket #: 50647 ******* [STREET_ADDRESS][PERSON_NAME] Status: Trade Number Gene…" at bounding box center [465, 74] width 802 height 70
